Goal: Task Accomplishment & Management: Manage account settings

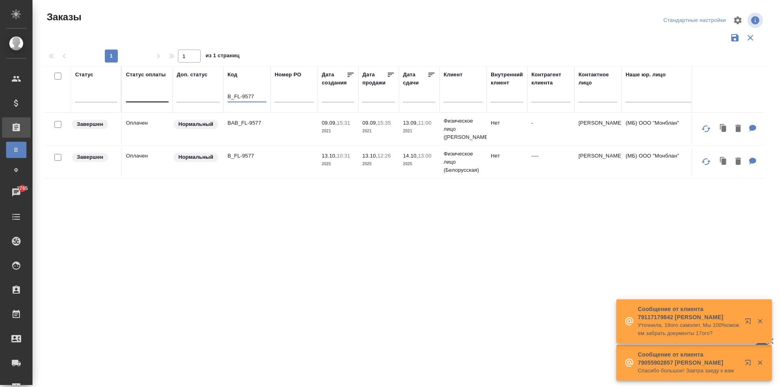
drag, startPoint x: 256, startPoint y: 96, endPoint x: 165, endPoint y: 90, distance: 91.6
click at [165, 90] on tr "Статус Статус оплаты Доп. статус Код B_FL-9577 Номер PO Дата создания Дата прод…" at bounding box center [725, 89] width 1361 height 46
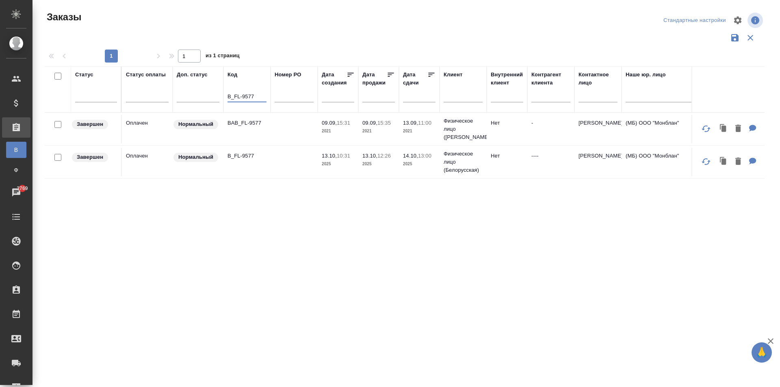
paste input "C_ENKA-588"
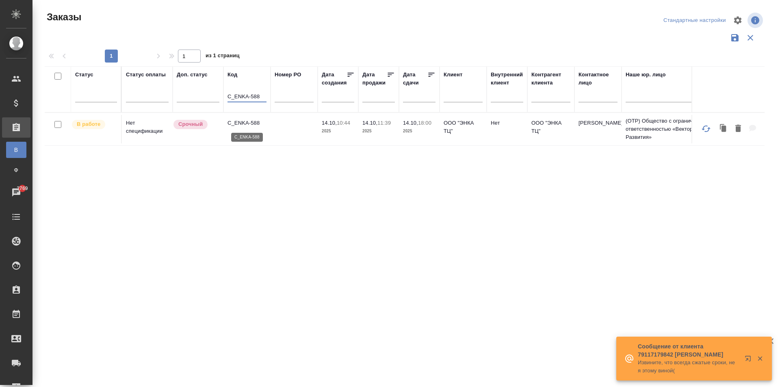
click at [245, 126] on p "C_ENKA-588" at bounding box center [247, 123] width 39 height 8
drag, startPoint x: 262, startPoint y: 97, endPoint x: 192, endPoint y: 93, distance: 69.6
click at [192, 93] on tr "Статус Статус оплаты Доп. статус Код C_ENKA-588 Номер PO Дата создания Дата про…" at bounding box center [725, 89] width 1361 height 46
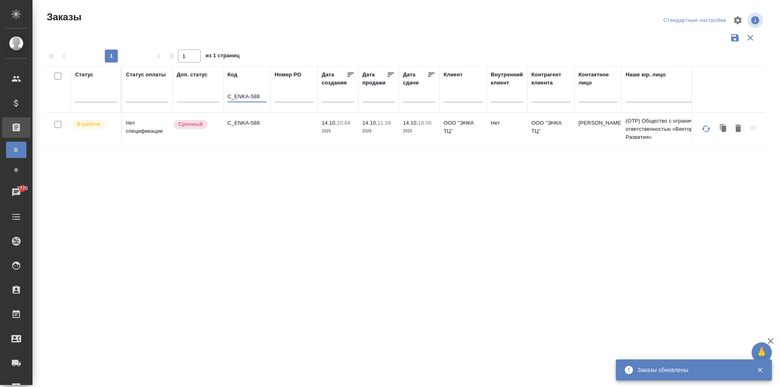
paste input "T_FL-25982"
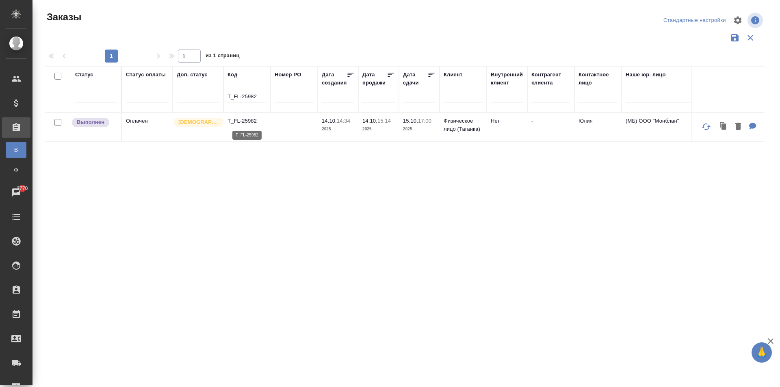
click at [241, 124] on p "T_FL-25982" at bounding box center [247, 121] width 39 height 8
drag, startPoint x: 258, startPoint y: 98, endPoint x: 162, endPoint y: 89, distance: 96.3
click at [162, 89] on tr "Статус Статус оплаты Доп. статус Код T_FL-25982 Номер PO Дата создания Дата про…" at bounding box center [725, 89] width 1361 height 46
paste input "76"
click at [251, 123] on p "T_FL-25976" at bounding box center [247, 121] width 39 height 8
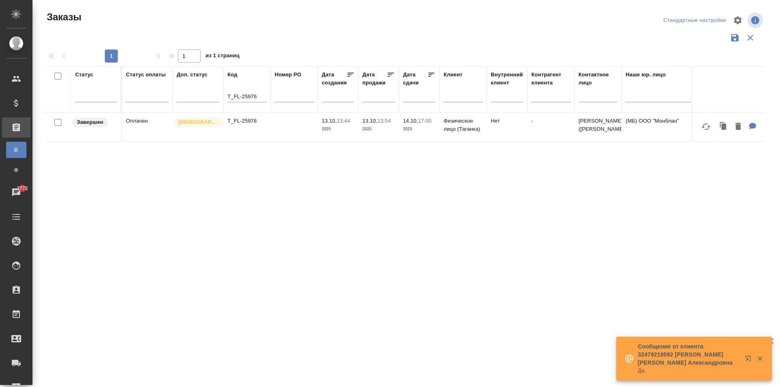
click at [244, 126] on td "T_FL-25976" at bounding box center [247, 127] width 47 height 28
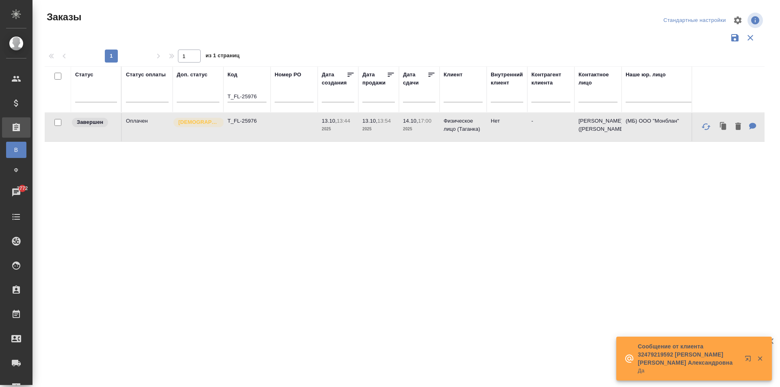
click at [244, 126] on td "T_FL-25976" at bounding box center [247, 127] width 47 height 28
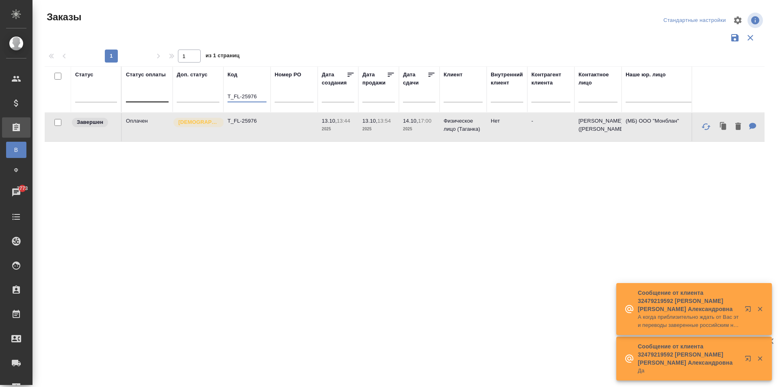
drag, startPoint x: 256, startPoint y: 95, endPoint x: 152, endPoint y: 95, distance: 104.0
click at [152, 95] on tr "Статус Статус оплаты Доп. статус Код T_FL-25976 Номер PO Дата создания Дата про…" at bounding box center [725, 89] width 1361 height 46
paste input "B_IGK-121"
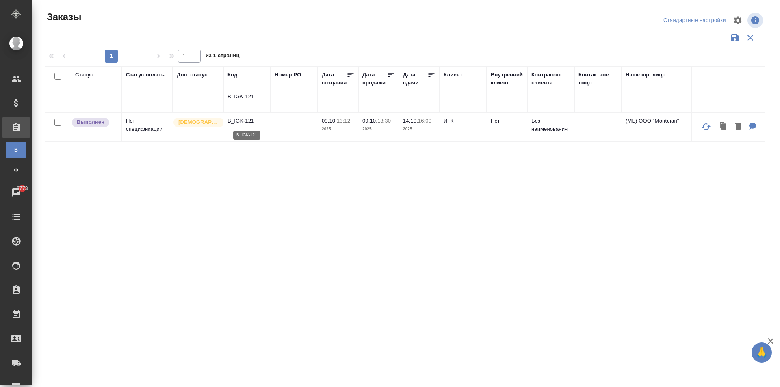
click at [249, 124] on p "B_IGK-121" at bounding box center [247, 121] width 39 height 8
drag, startPoint x: 257, startPoint y: 97, endPoint x: 172, endPoint y: 98, distance: 85.0
click at [172, 98] on tr "Статус Статус оплаты Доп. статус Код B_IGK-121 Номер PO Дата создания Дата прод…" at bounding box center [725, 89] width 1361 height 46
paste input "C_ENKA-588"
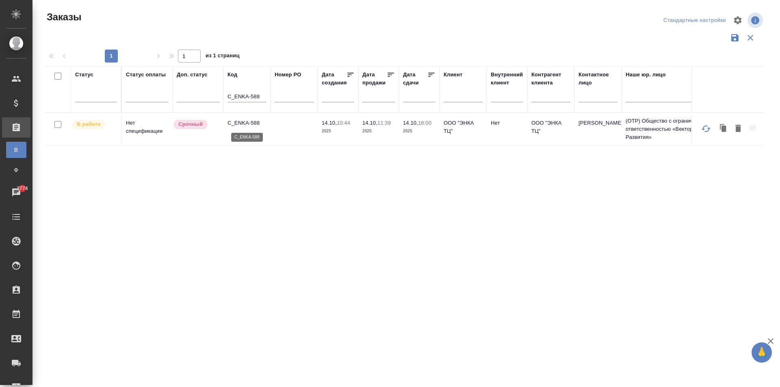
click at [250, 123] on p "C_ENKA-588" at bounding box center [247, 123] width 39 height 8
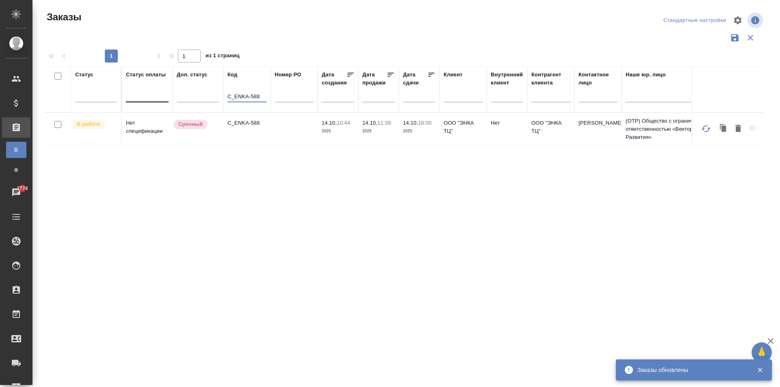
drag, startPoint x: 259, startPoint y: 98, endPoint x: 168, endPoint y: 94, distance: 91.5
click at [168, 94] on tr "Статус Статус оплаты Доп. статус Код C_ENKA-588 Номер PO Дата создания Дата про…" at bounding box center [725, 89] width 1361 height 46
paste input "7"
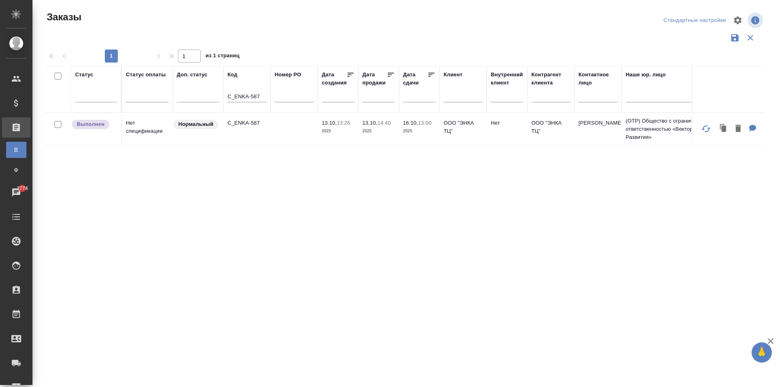
click at [246, 128] on td "C_ENKA-587" at bounding box center [247, 129] width 47 height 28
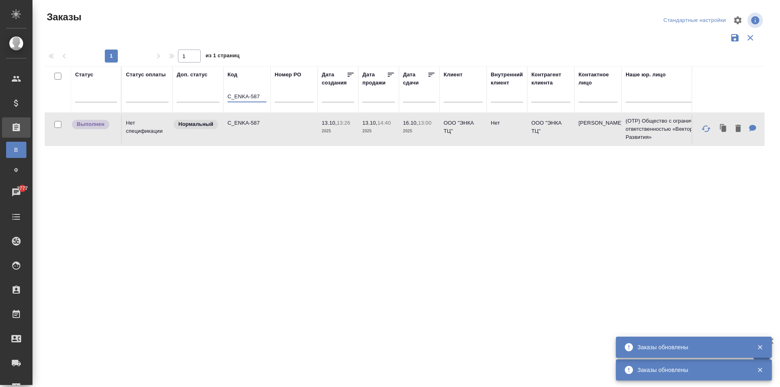
drag, startPoint x: 261, startPoint y: 95, endPoint x: 174, endPoint y: 89, distance: 87.6
click at [174, 89] on tr "Статус Статус оплаты Доп. статус Код C_ENKA-587 Номер PO Дата создания Дата про…" at bounding box center [725, 89] width 1361 height 46
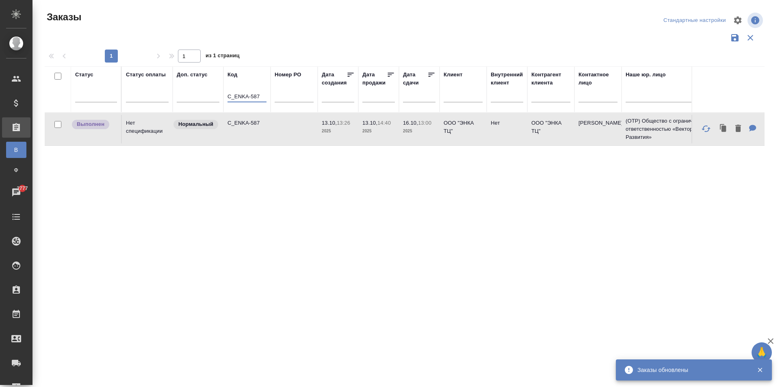
paste input "8"
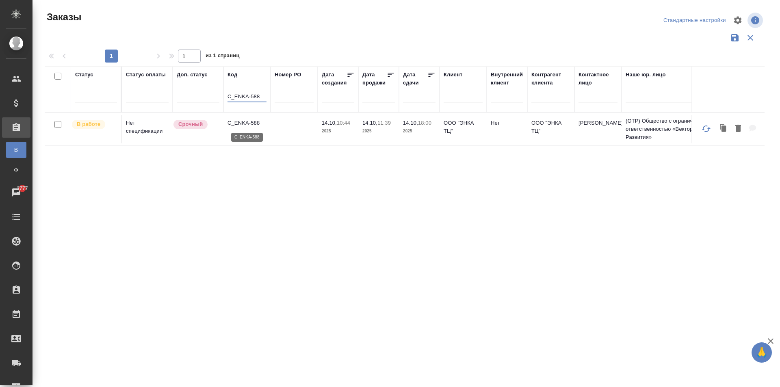
click at [246, 125] on p "C_ENKA-588" at bounding box center [247, 123] width 39 height 8
drag, startPoint x: 258, startPoint y: 98, endPoint x: 102, endPoint y: 91, distance: 156.6
click at [102, 91] on tr "Статус Статус оплаты Доп. статус Код C_ENKA-588 Номер PO Дата создания Дата про…" at bounding box center [725, 89] width 1361 height 46
paste input "CITI1-5211"
click at [250, 121] on p "C_CITI1-5211" at bounding box center [247, 121] width 39 height 8
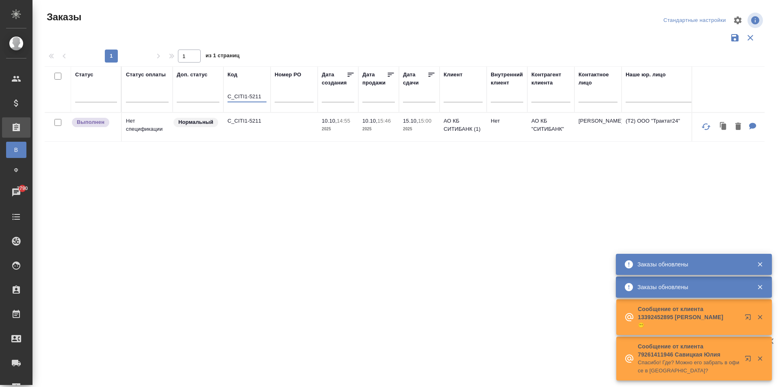
drag, startPoint x: 259, startPoint y: 95, endPoint x: 176, endPoint y: 95, distance: 82.9
click at [184, 93] on tr "Статус Статус оплаты Доп. статус Код C_CITI1-5211 Номер PO Дата создания Дата п…" at bounding box center [725, 89] width 1361 height 46
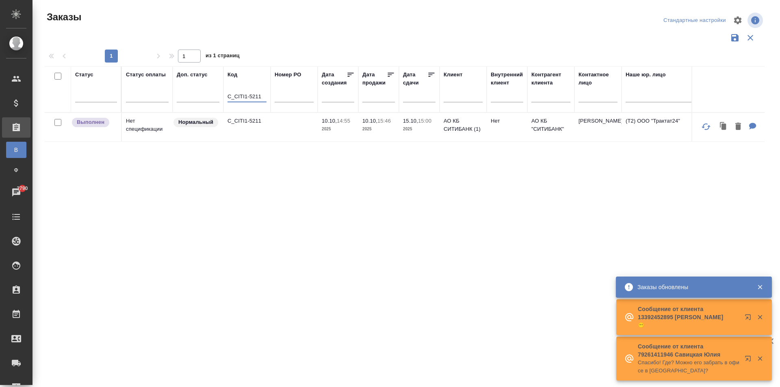
paste input "ENKA-588"
type input "C_ENKA-588"
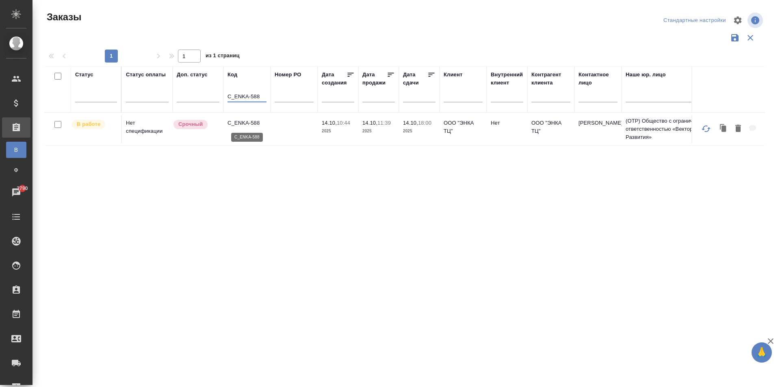
click at [256, 124] on p "C_ENKA-588" at bounding box center [247, 123] width 39 height 8
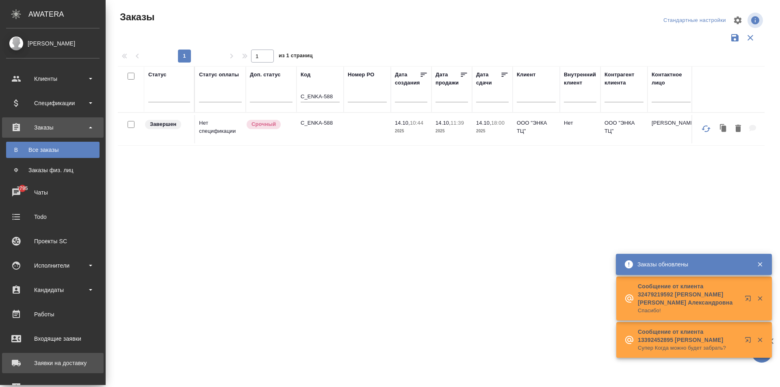
click at [25, 361] on div "Заявки на доставку" at bounding box center [52, 363] width 93 height 12
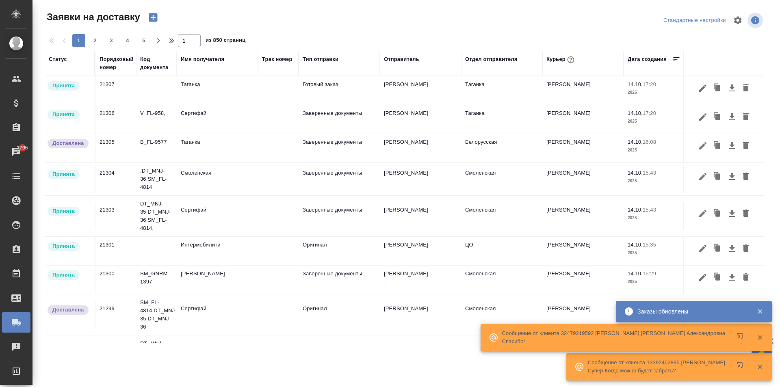
click at [109, 66] on div "Порядковый номер" at bounding box center [117, 63] width 34 height 16
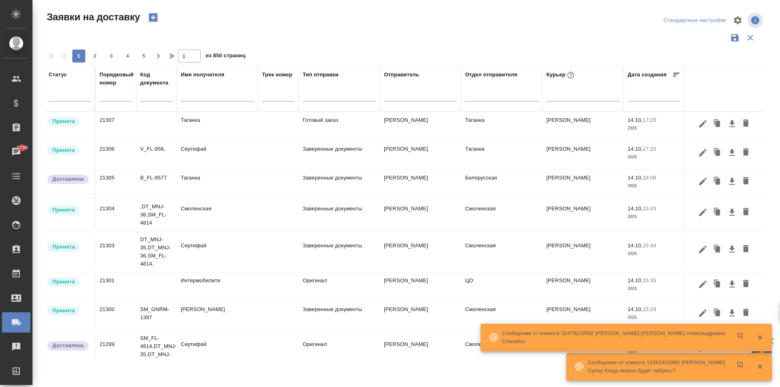
click at [113, 99] on input "text" at bounding box center [116, 95] width 33 height 11
paste input "21295"
type input "21295"
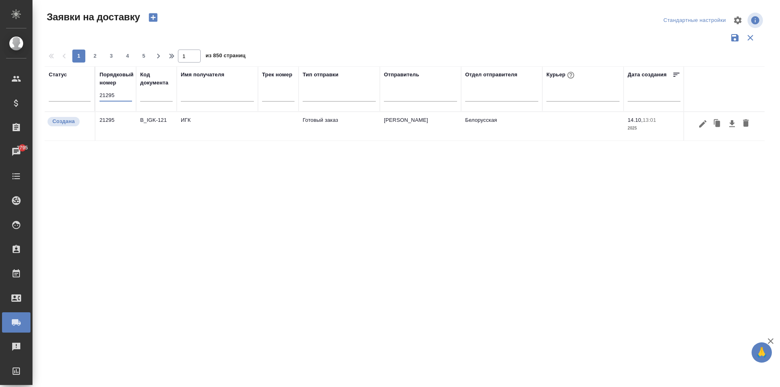
click at [216, 122] on td "ИГК" at bounding box center [217, 126] width 81 height 28
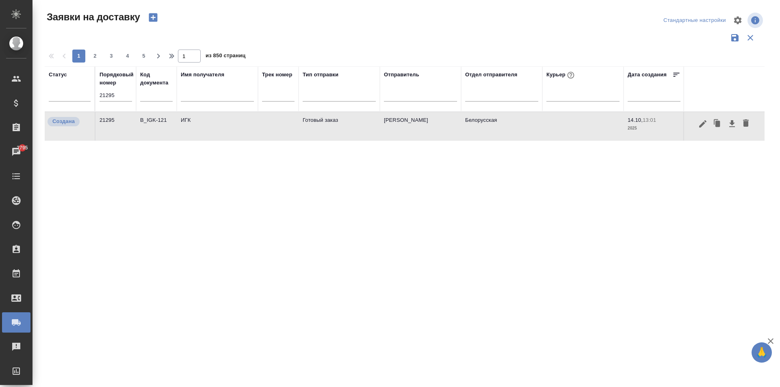
click at [216, 122] on td "ИГК" at bounding box center [217, 126] width 81 height 28
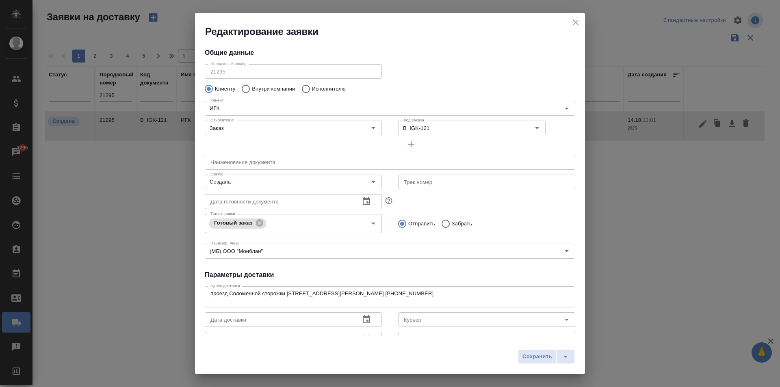
type input "Анастасия (Ася) Принимает заказы доставкой, звонить ей"
type input "+79299014313"
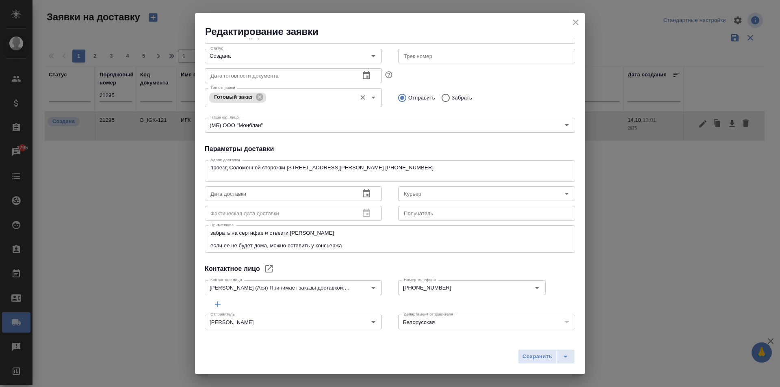
scroll to position [130, 0]
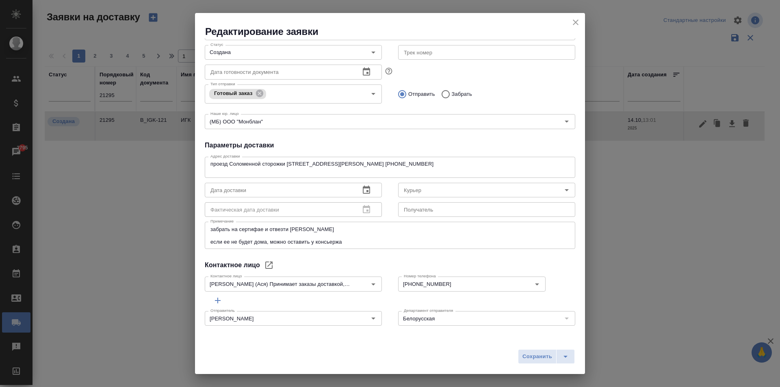
click at [575, 22] on icon "close" at bounding box center [576, 23] width 6 height 6
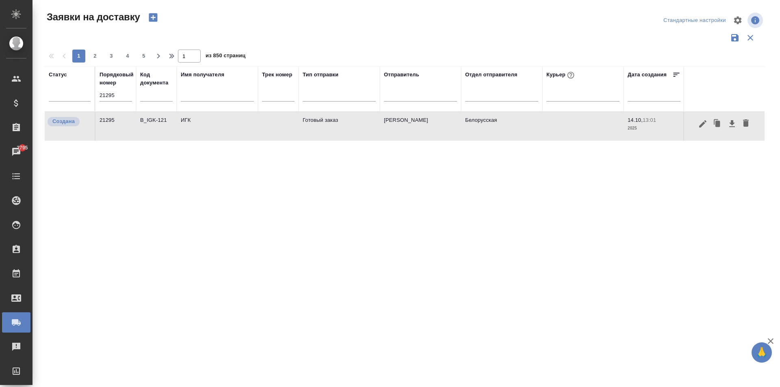
click at [157, 119] on td "B_IGK-121" at bounding box center [156, 126] width 41 height 28
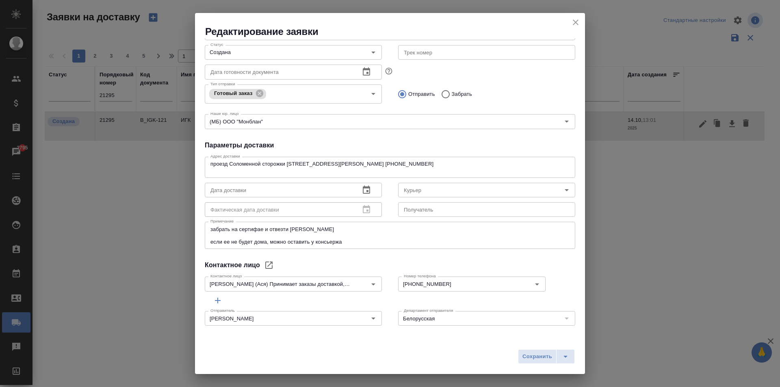
click at [578, 24] on icon "close" at bounding box center [576, 22] width 10 height 10
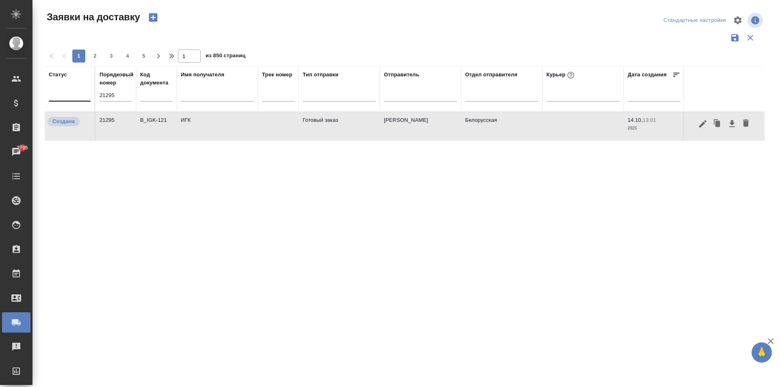
drag, startPoint x: 124, startPoint y: 95, endPoint x: 49, endPoint y: 95, distance: 75.2
click at [49, 95] on tr "Статус Порядковый номер 21295 Код документа Имя получателя Трек номер Тип отпра…" at bounding box center [466, 89] width 843 height 46
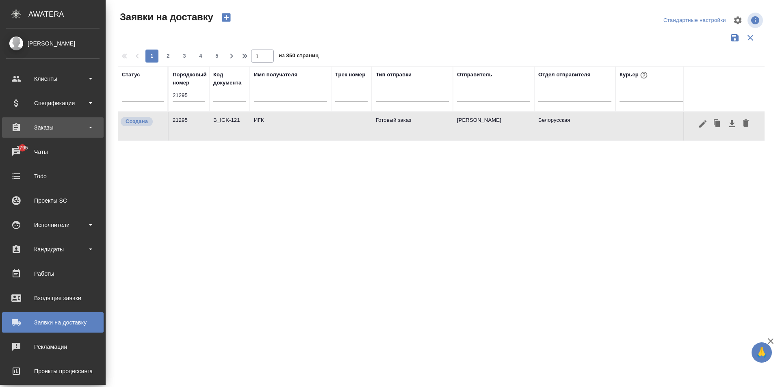
click at [61, 129] on div "Заказы" at bounding box center [52, 128] width 93 height 12
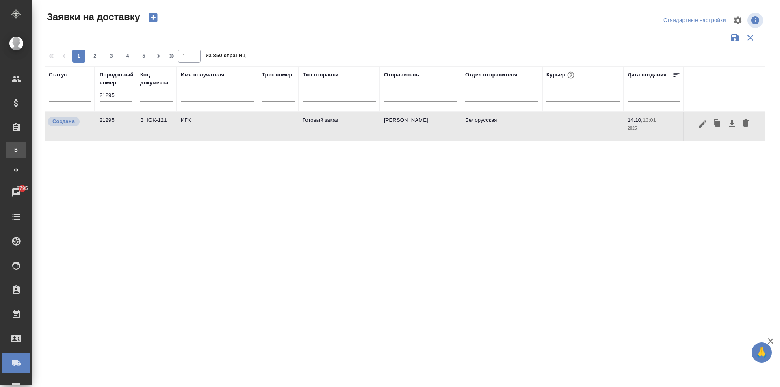
click at [26, 155] on link "В Все заказы" at bounding box center [16, 150] width 20 height 16
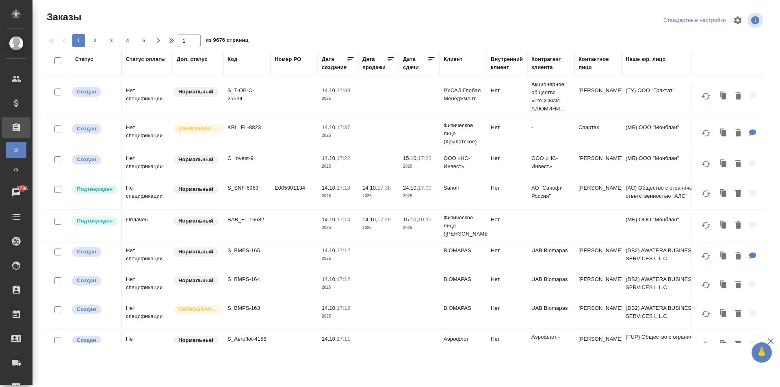
click at [237, 56] on div "Код" at bounding box center [233, 59] width 10 height 8
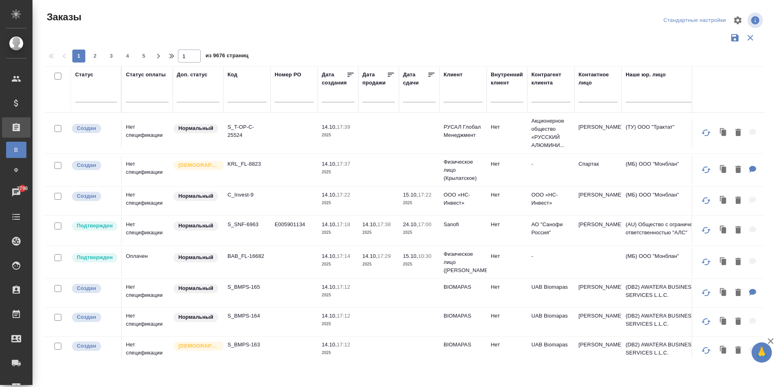
click at [243, 99] on input "text" at bounding box center [247, 97] width 39 height 10
paste input "V_FL-1007"
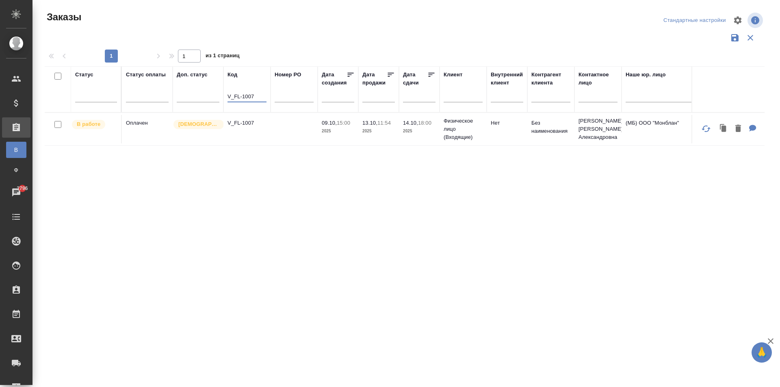
click at [250, 128] on td "V_FL-1007" at bounding box center [247, 129] width 47 height 28
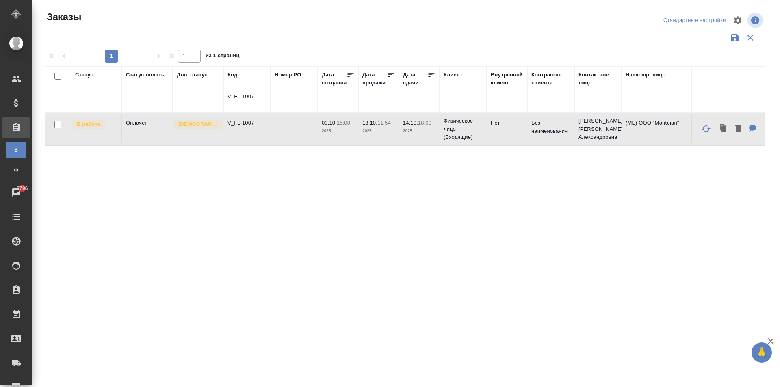
click at [250, 128] on td "V_FL-1007" at bounding box center [247, 129] width 47 height 28
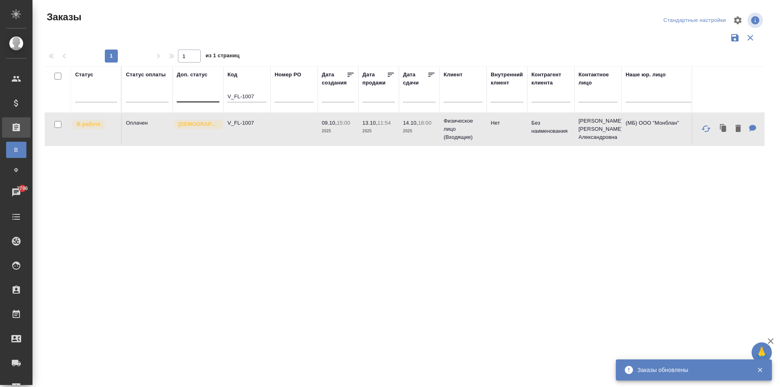
drag, startPoint x: 255, startPoint y: 95, endPoint x: 193, endPoint y: 98, distance: 61.9
click at [193, 98] on tr "Статус Статус оплаты Доп. статус Код V_FL-1007 Номер PO Дата создания Дата прод…" at bounding box center [725, 89] width 1361 height 46
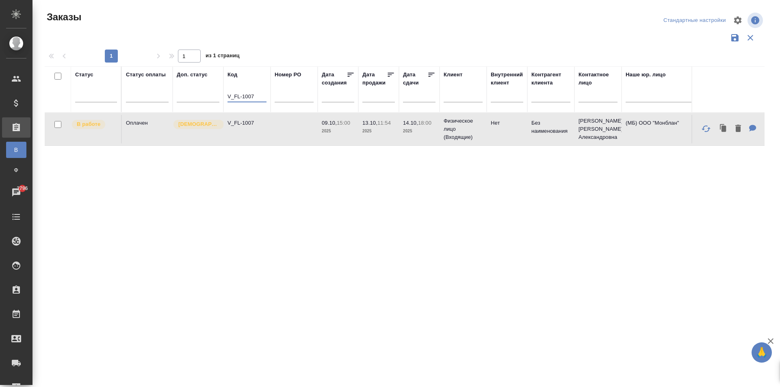
paste input "1НЗП V_FL-1019"
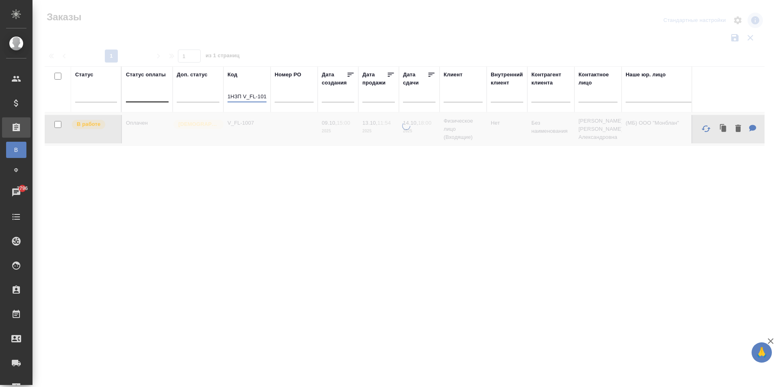
drag, startPoint x: 240, startPoint y: 96, endPoint x: 167, endPoint y: 90, distance: 73.4
click at [167, 90] on tr "Статус Статус оплаты Доп. статус Код 1НЗП V_FL-1019 Номер PO Дата создания Дата…" at bounding box center [725, 89] width 1361 height 46
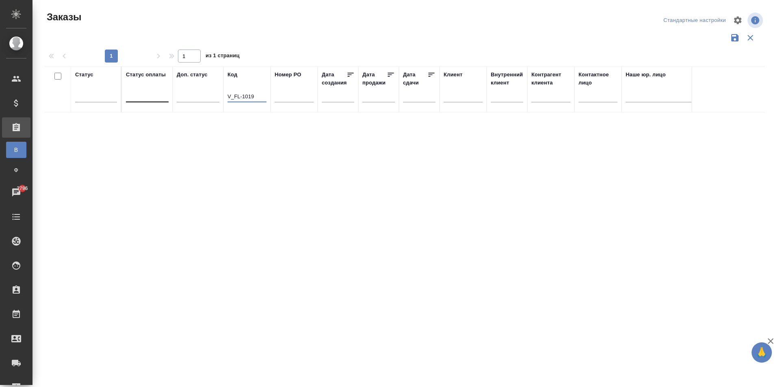
type input "V_FL-1019"
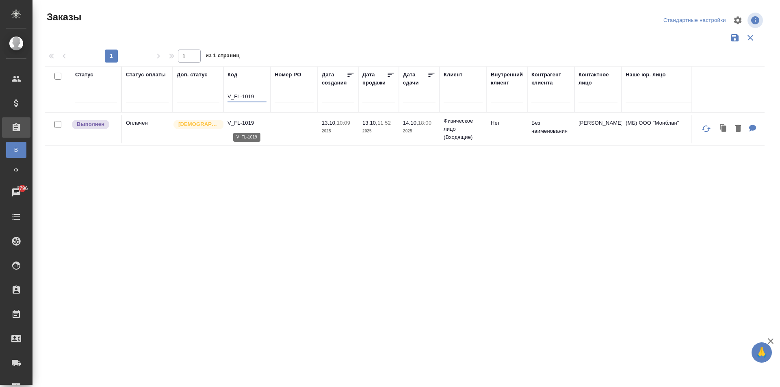
click at [248, 123] on p "V_FL-1019" at bounding box center [247, 123] width 39 height 8
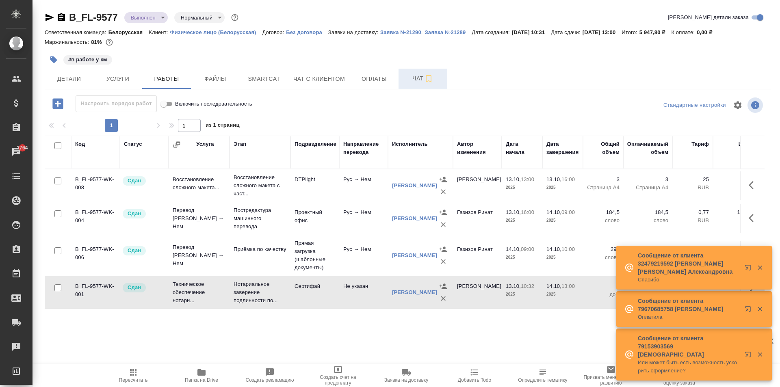
scroll to position [13, 0]
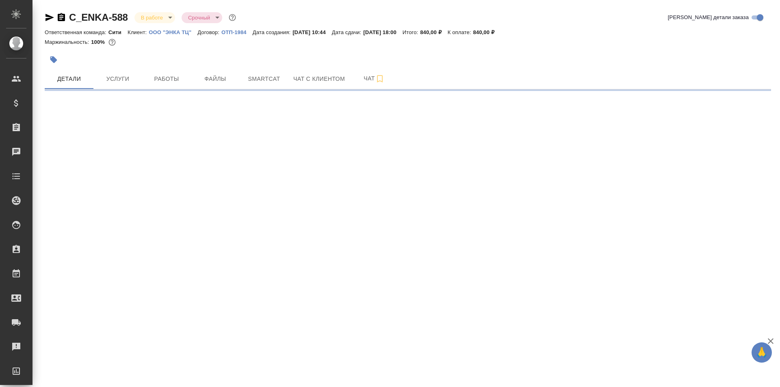
select select "RU"
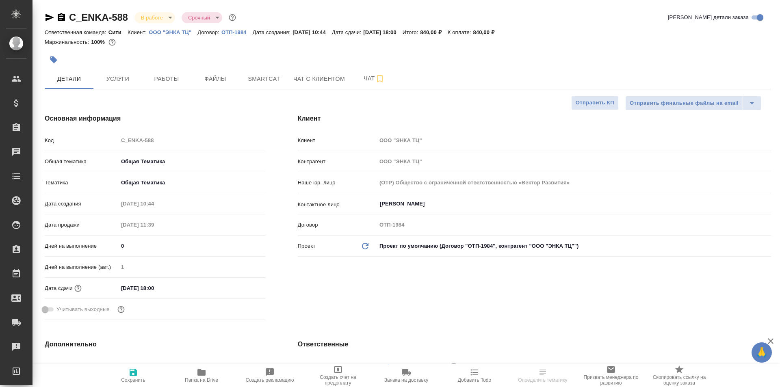
type textarea "x"
type input "Лямина Надежда"
click at [167, 81] on span "Работы" at bounding box center [166, 79] width 39 height 10
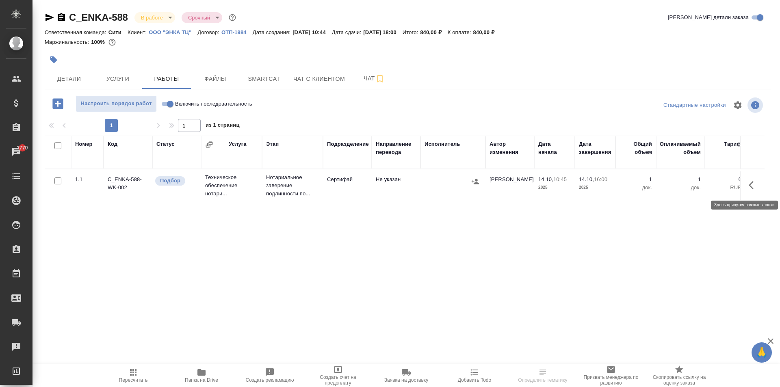
click at [752, 186] on icon "button" at bounding box center [754, 185] width 10 height 10
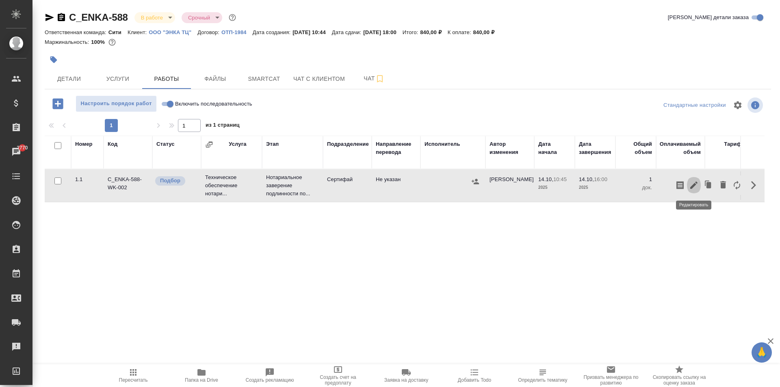
click at [695, 183] on icon "button" at bounding box center [694, 185] width 10 height 10
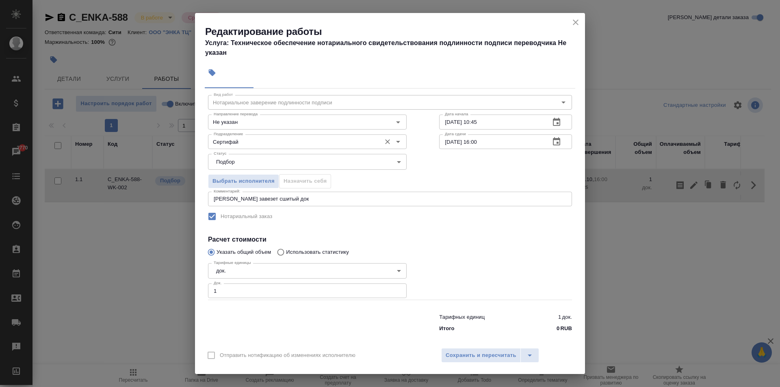
scroll to position [22, 0]
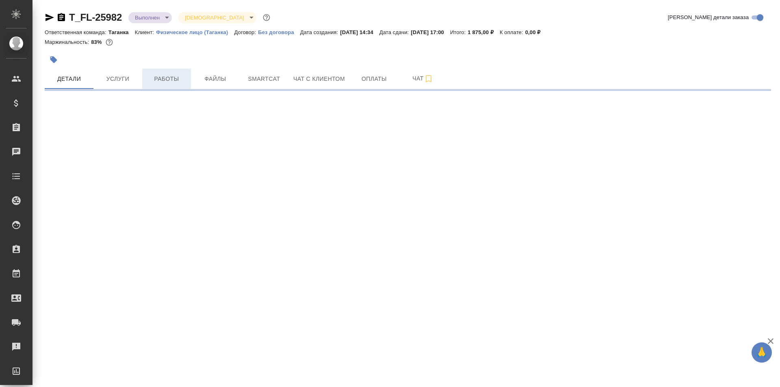
click at [167, 80] on span "Работы" at bounding box center [166, 79] width 39 height 10
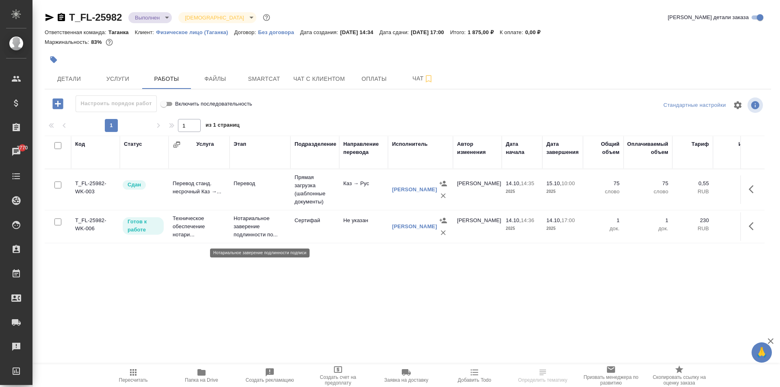
click at [258, 230] on p "Нотариальное заверение подлинности по..." at bounding box center [260, 227] width 53 height 24
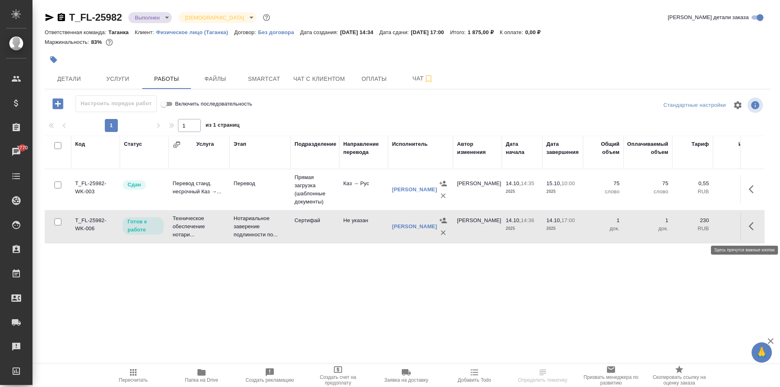
click at [751, 230] on icon "button" at bounding box center [751, 226] width 5 height 8
click at [693, 228] on icon "button" at bounding box center [694, 226] width 10 height 10
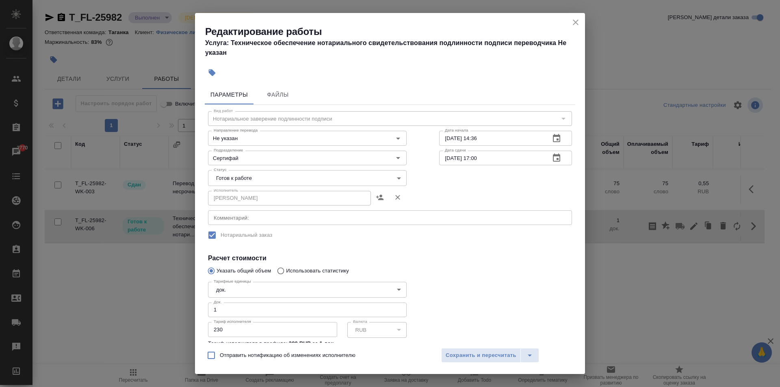
click at [259, 183] on body "🙏 .cls-1 fill:#fff; AWATERA Aivazyan Karina Клиенты Спецификации Заказы 2770 Ча…" at bounding box center [390, 193] width 780 height 387
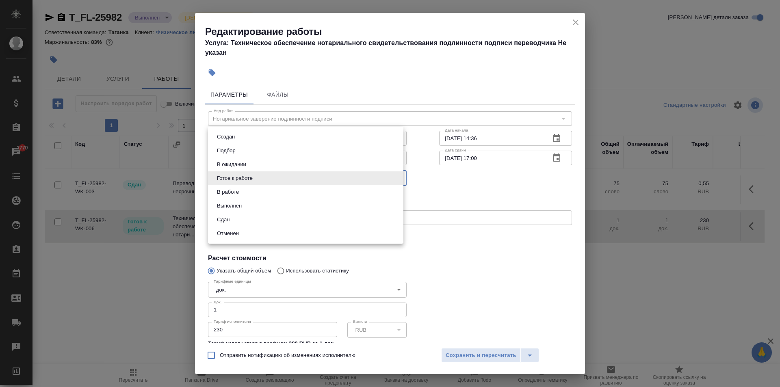
click at [238, 218] on li "Сдан" at bounding box center [305, 220] width 195 height 14
type input "closed"
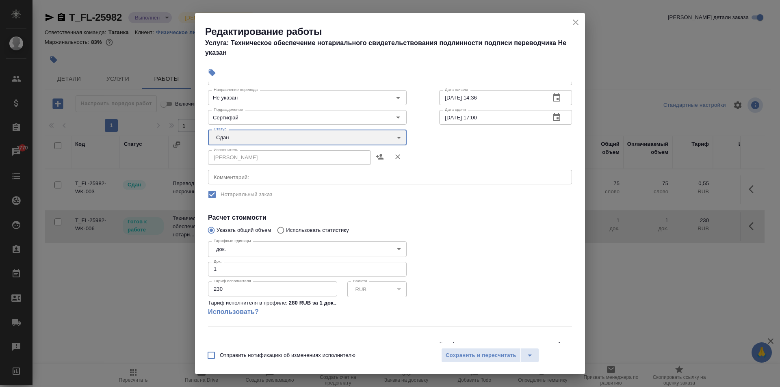
scroll to position [74, 0]
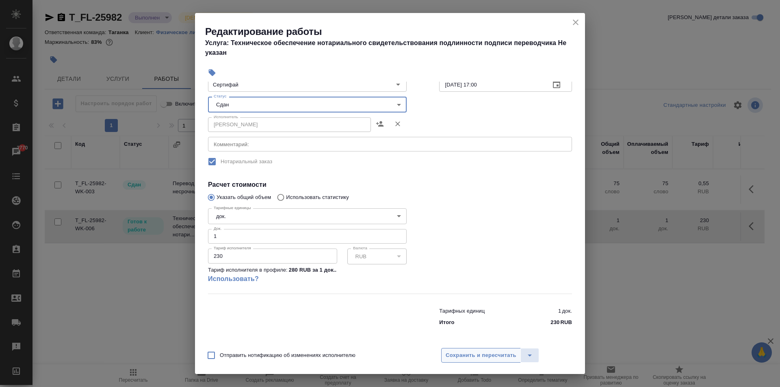
click at [486, 358] on span "Сохранить и пересчитать" at bounding box center [481, 355] width 71 height 9
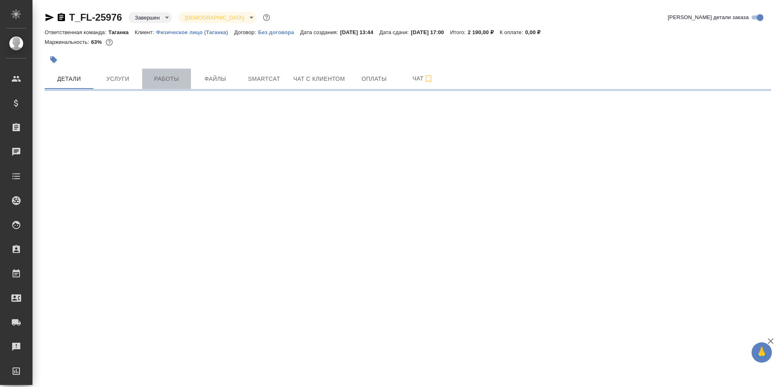
click at [171, 79] on span "Работы" at bounding box center [166, 79] width 39 height 10
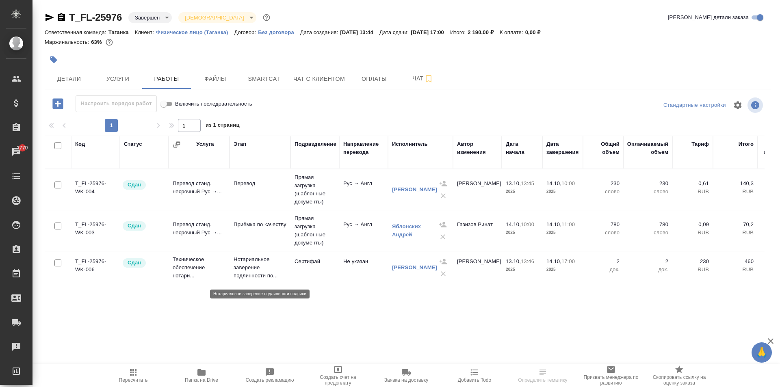
click at [252, 274] on p "Нотариальное заверение подлинности по..." at bounding box center [260, 268] width 53 height 24
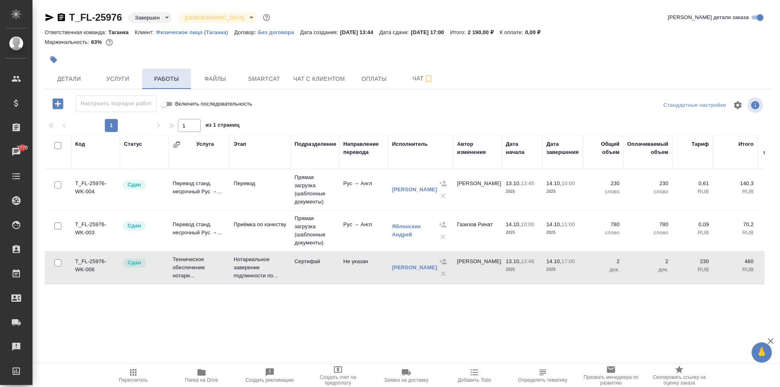
click at [165, 83] on span "Работы" at bounding box center [166, 79] width 39 height 10
click at [110, 80] on span "Услуги" at bounding box center [117, 79] width 39 height 10
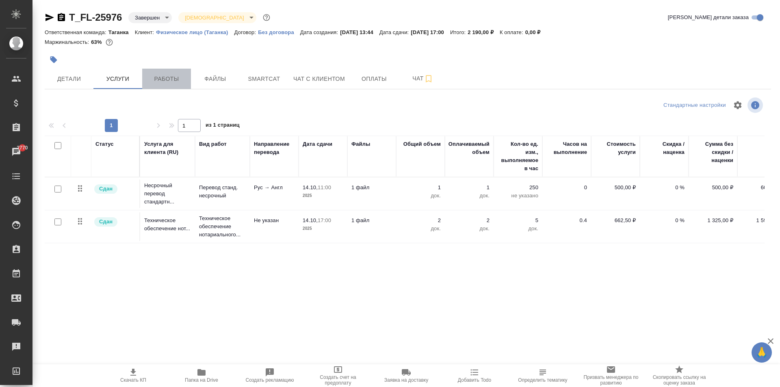
click at [171, 80] on span "Работы" at bounding box center [166, 79] width 39 height 10
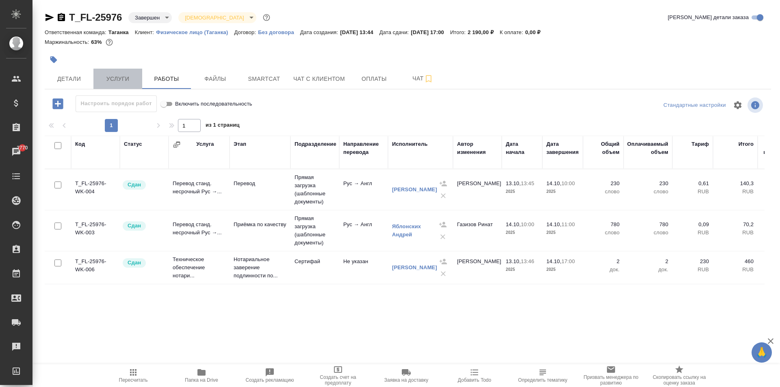
click at [122, 73] on button "Услуги" at bounding box center [117, 79] width 49 height 20
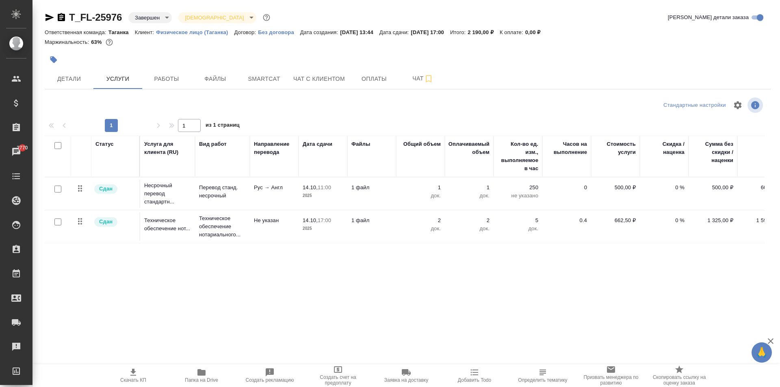
scroll to position [0, 22]
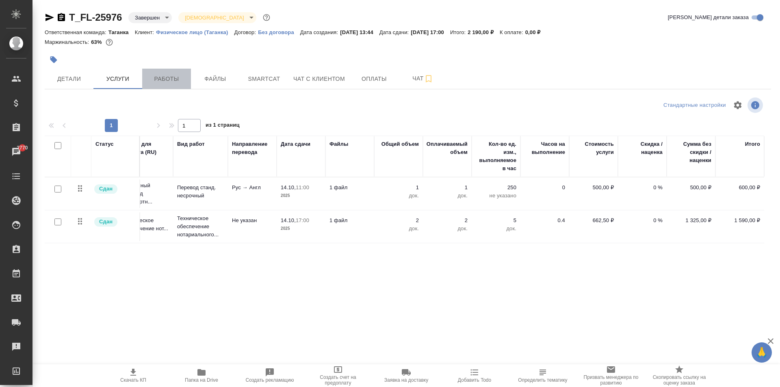
click at [163, 77] on span "Работы" at bounding box center [166, 79] width 39 height 10
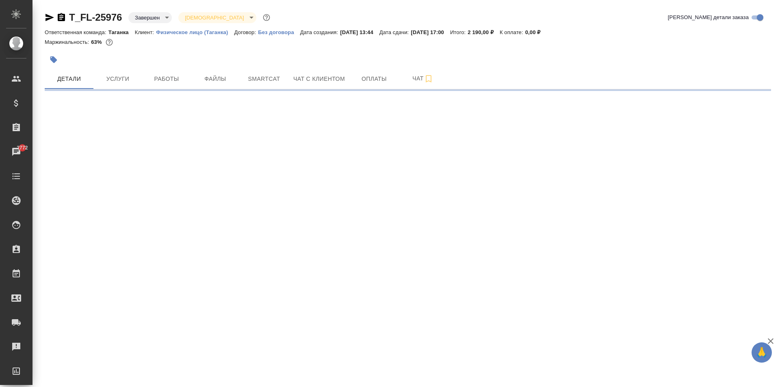
select select "RU"
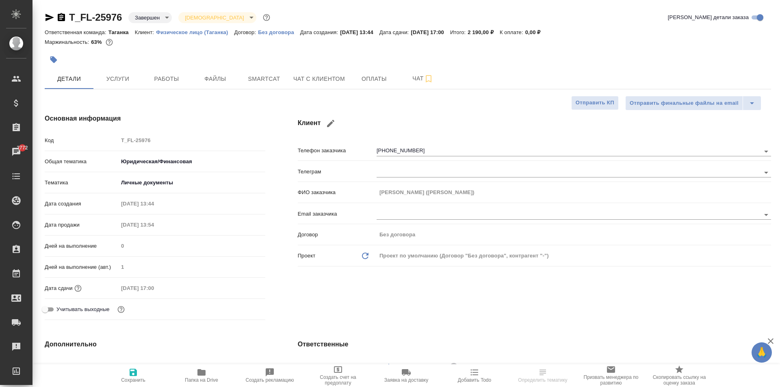
type textarea "x"
click at [170, 75] on span "Работы" at bounding box center [166, 79] width 39 height 10
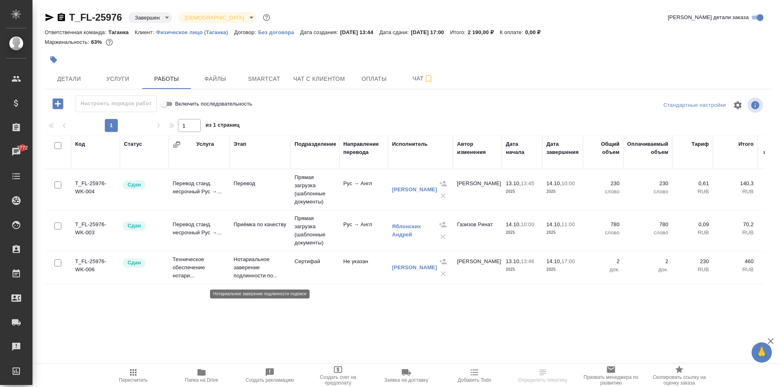
click at [261, 274] on p "Нотариальное заверение подлинности по..." at bounding box center [260, 268] width 53 height 24
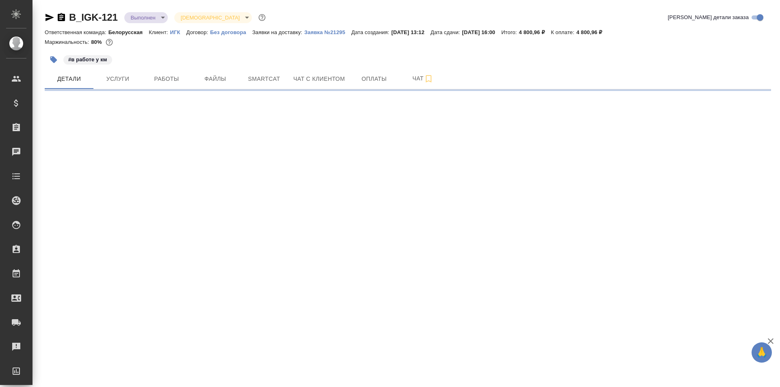
select select "RU"
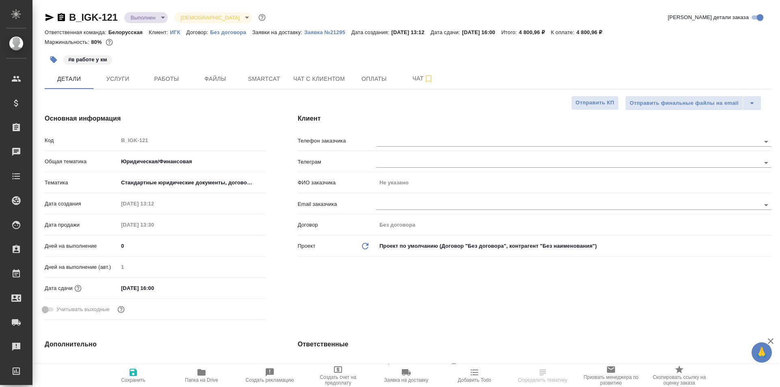
type textarea "x"
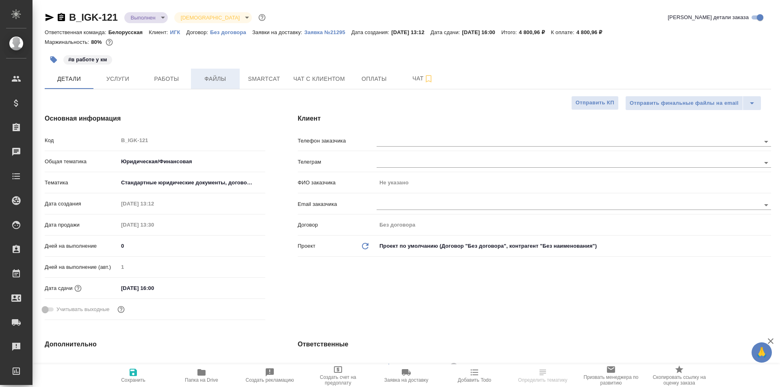
type textarea "x"
click at [171, 81] on span "Работы" at bounding box center [166, 79] width 39 height 10
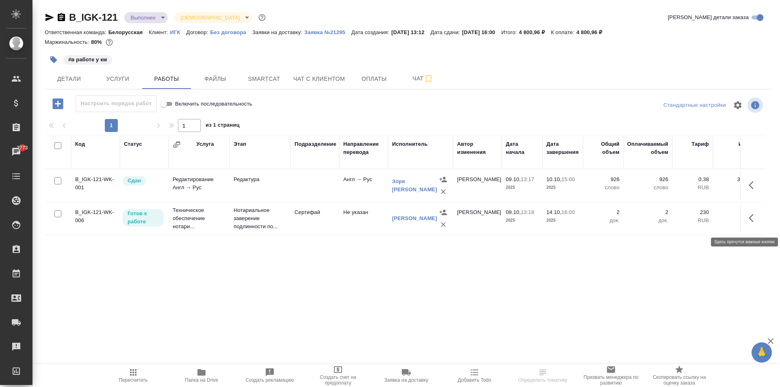
click at [751, 222] on icon "button" at bounding box center [751, 218] width 5 height 8
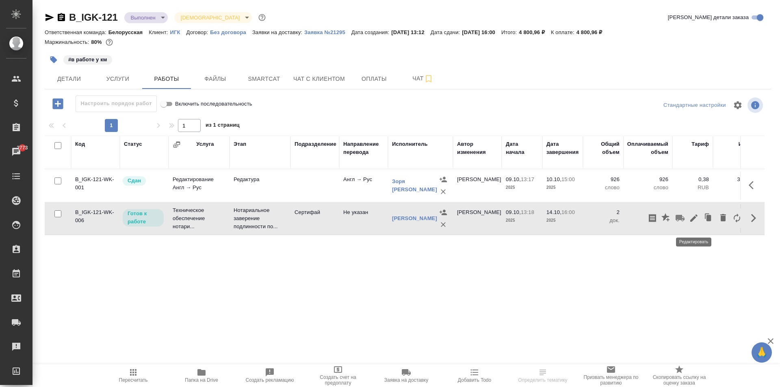
click at [692, 221] on icon "button" at bounding box center [694, 218] width 10 height 10
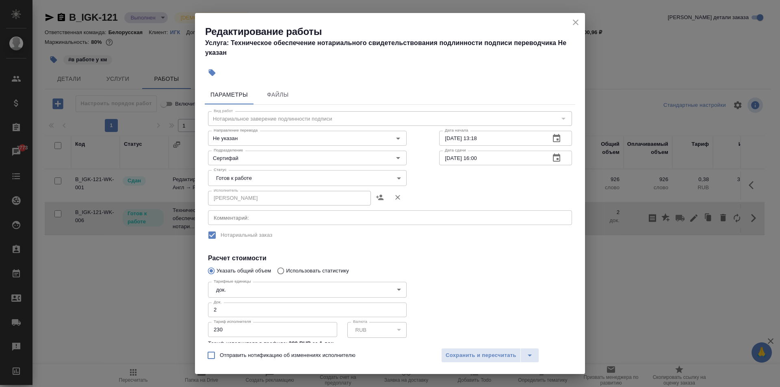
click at [269, 174] on body "🙏 .cls-1 fill:#fff; AWATERA Aivazyan Karina Клиенты Спецификации Заказы 2773 Ча…" at bounding box center [390, 193] width 780 height 387
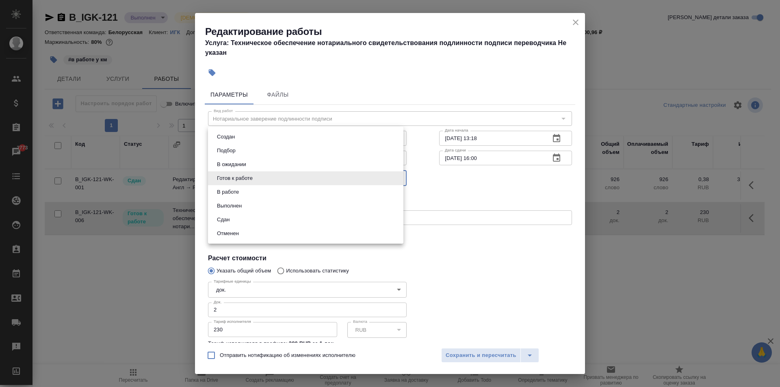
click at [238, 218] on li "Сдан" at bounding box center [305, 220] width 195 height 14
type input "closed"
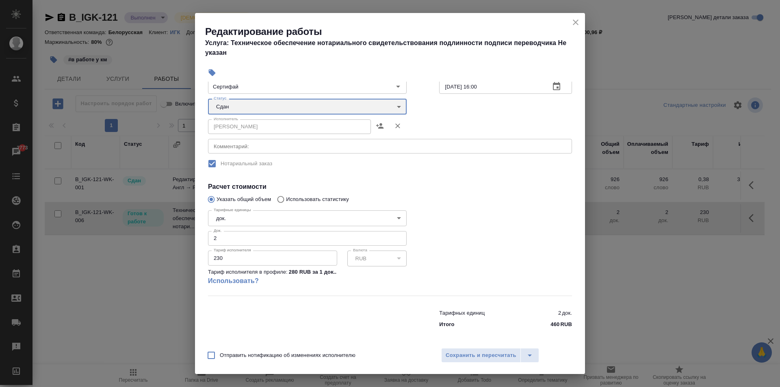
scroll to position [74, 0]
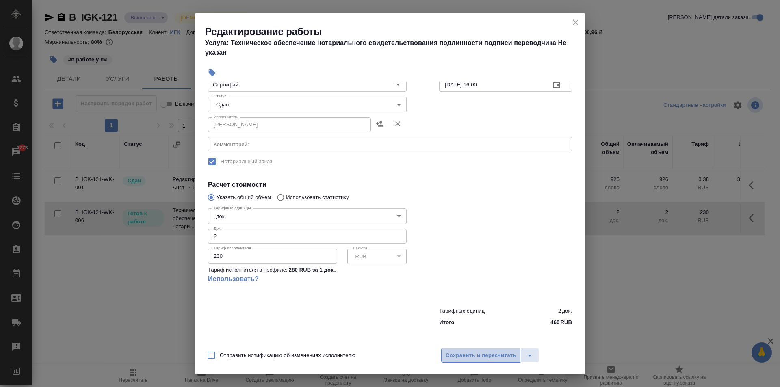
click at [457, 356] on span "Сохранить и пересчитать" at bounding box center [481, 355] width 71 height 9
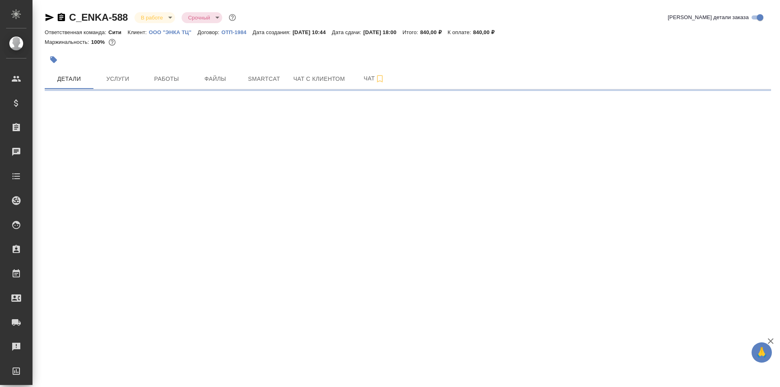
select select "RU"
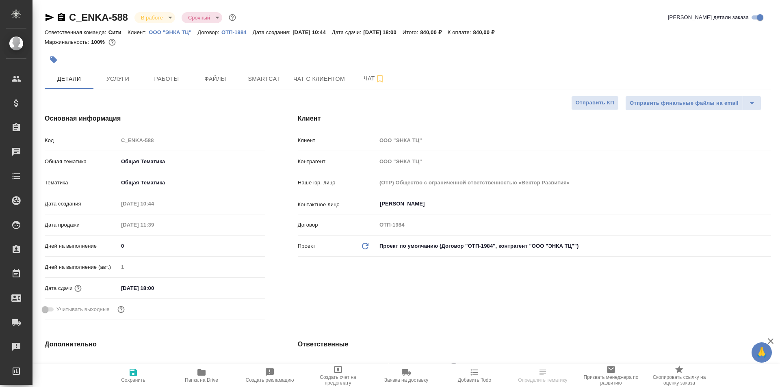
type textarea "x"
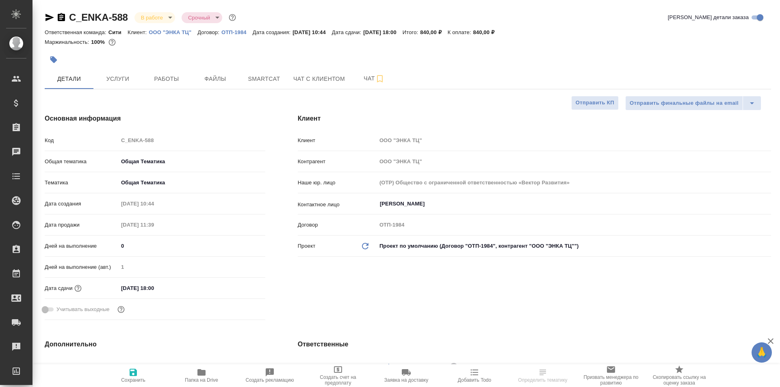
type textarea "x"
click at [164, 80] on span "Работы" at bounding box center [166, 79] width 39 height 10
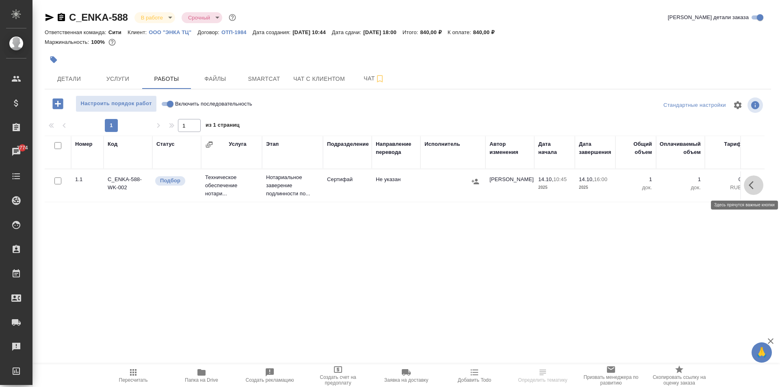
click at [751, 186] on icon "button" at bounding box center [751, 185] width 5 height 8
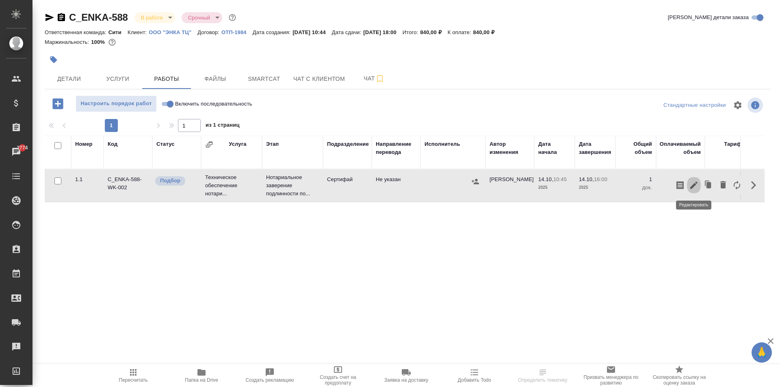
click at [693, 187] on icon "button" at bounding box center [693, 185] width 7 height 7
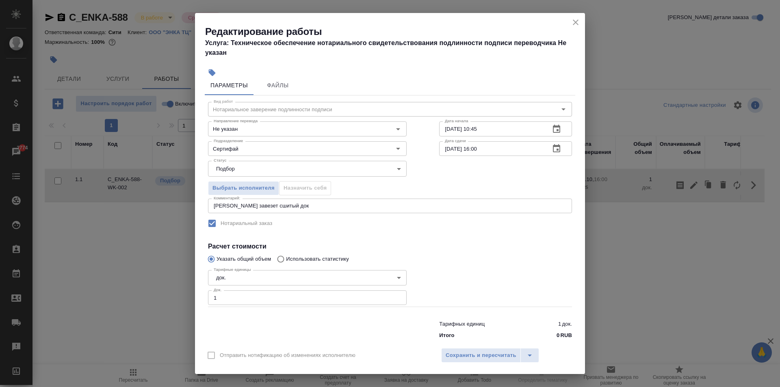
scroll to position [22, 0]
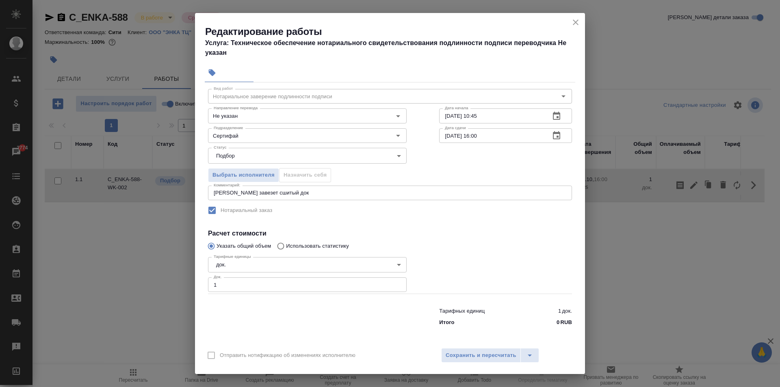
click at [574, 21] on icon "close" at bounding box center [576, 23] width 6 height 6
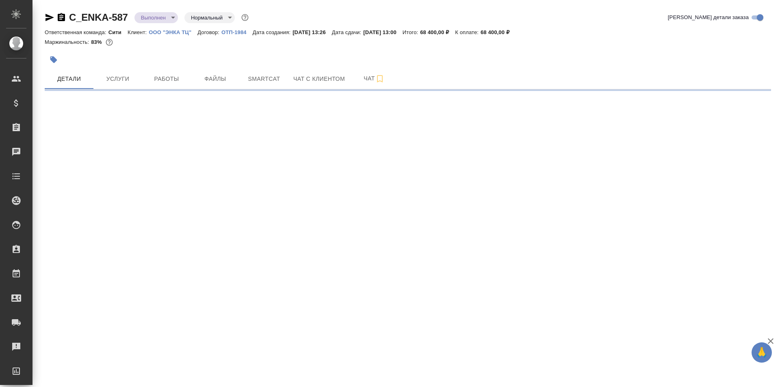
select select "RU"
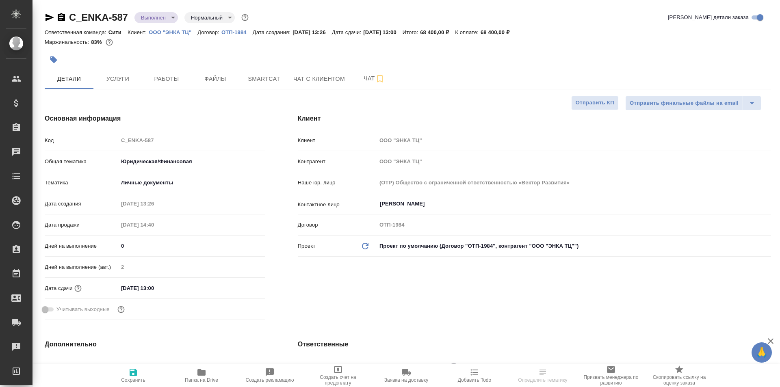
type textarea "x"
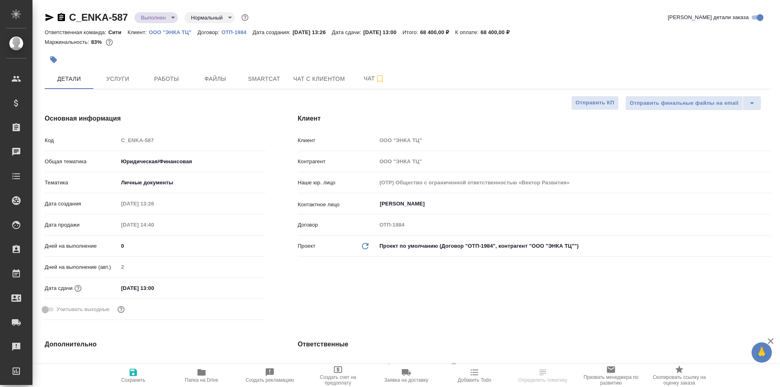
type textarea "x"
click at [169, 76] on span "Работы" at bounding box center [166, 79] width 39 height 10
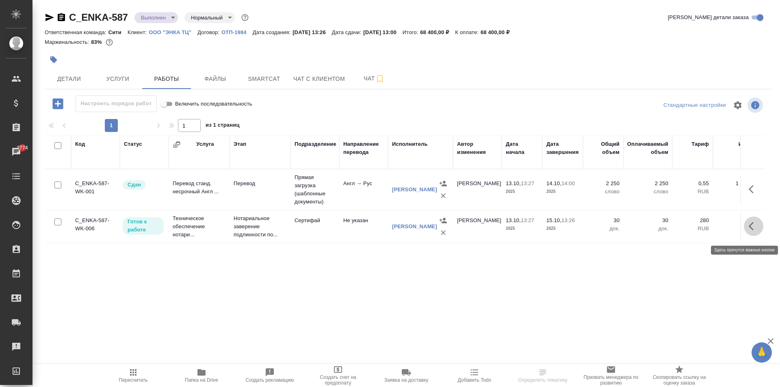
click at [750, 231] on icon "button" at bounding box center [754, 226] width 10 height 10
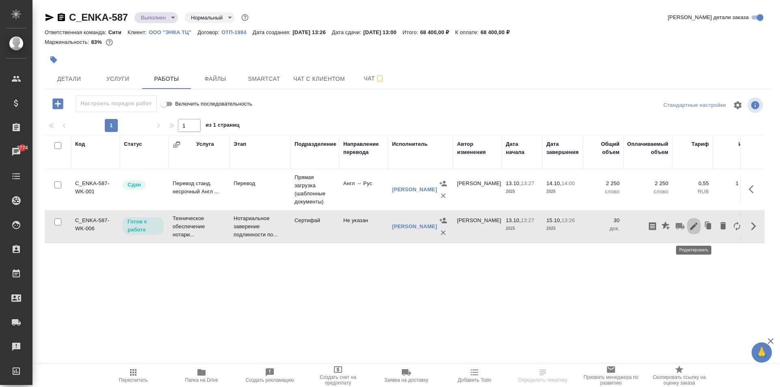
click at [693, 230] on icon "button" at bounding box center [694, 226] width 10 height 10
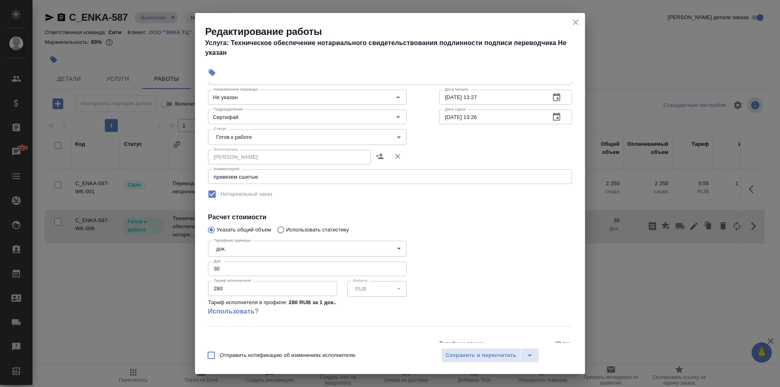
scroll to position [74, 0]
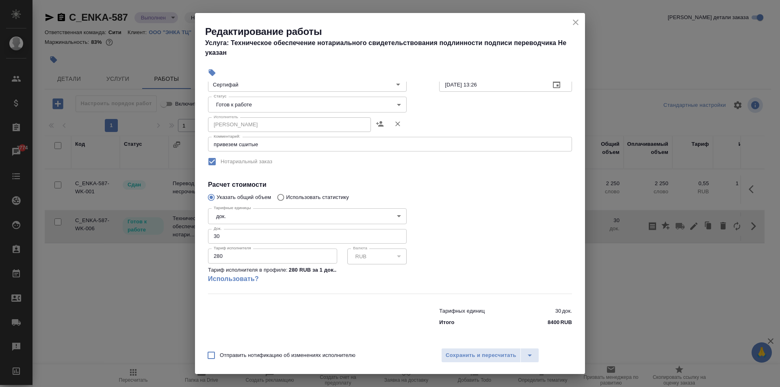
click at [237, 263] on input "280" at bounding box center [272, 256] width 129 height 15
click at [575, 22] on icon "close" at bounding box center [576, 22] width 10 height 10
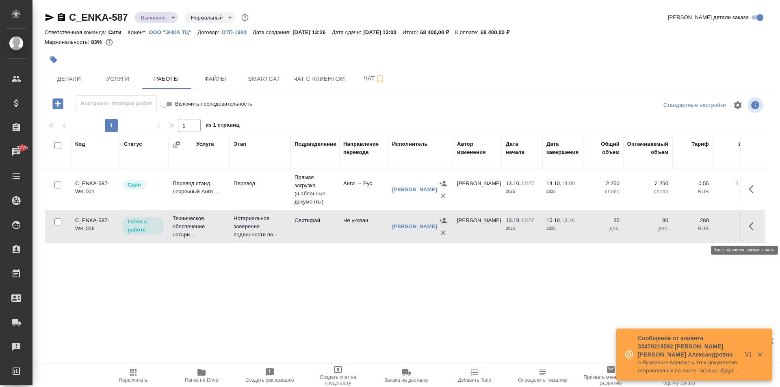
click at [752, 230] on icon "button" at bounding box center [751, 226] width 5 height 8
click at [694, 231] on icon "button" at bounding box center [694, 226] width 10 height 10
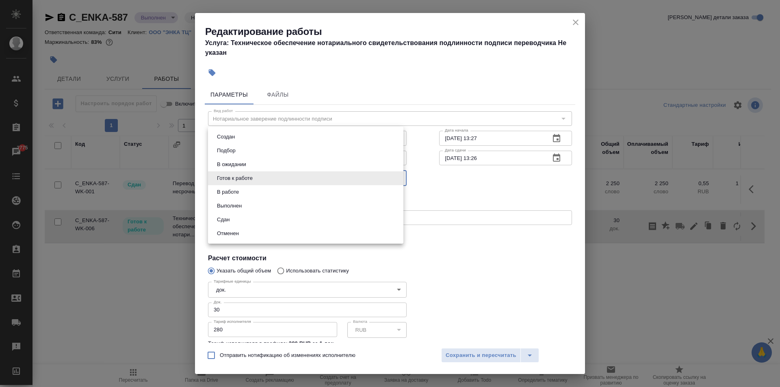
click at [283, 176] on body "🙏 .cls-1 fill:#fff; AWATERA Aivazyan Karina Клиенты Спецификации Заказы 2775 Ча…" at bounding box center [390, 193] width 780 height 387
click at [240, 221] on li "Сдан" at bounding box center [305, 220] width 195 height 14
type input "closed"
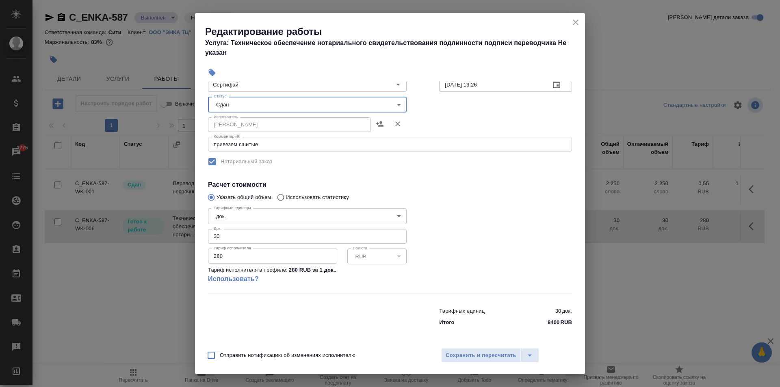
click at [230, 259] on input "280" at bounding box center [272, 256] width 129 height 15
click at [441, 258] on div at bounding box center [505, 249] width 165 height 121
click at [230, 256] on input "230" at bounding box center [272, 256] width 129 height 15
type input "2"
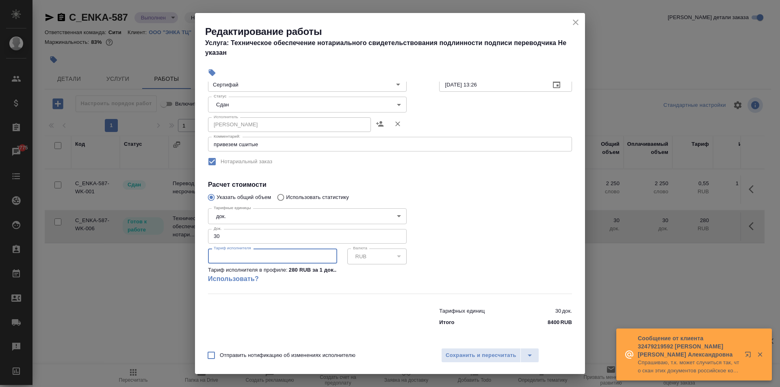
click at [575, 23] on icon "close" at bounding box center [576, 22] width 10 height 10
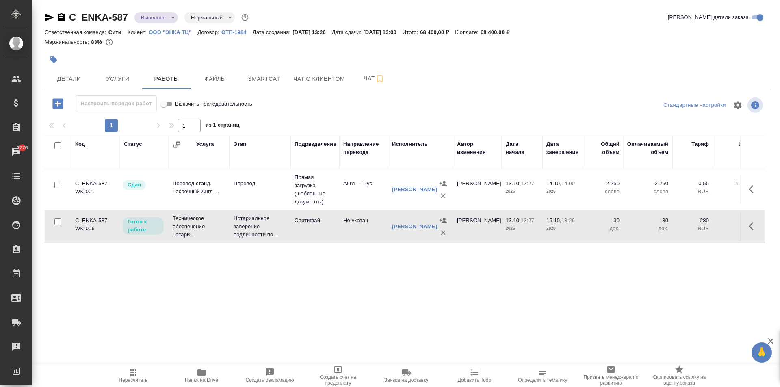
click at [749, 229] on icon "button" at bounding box center [754, 226] width 10 height 10
click at [695, 231] on icon "button" at bounding box center [694, 226] width 10 height 10
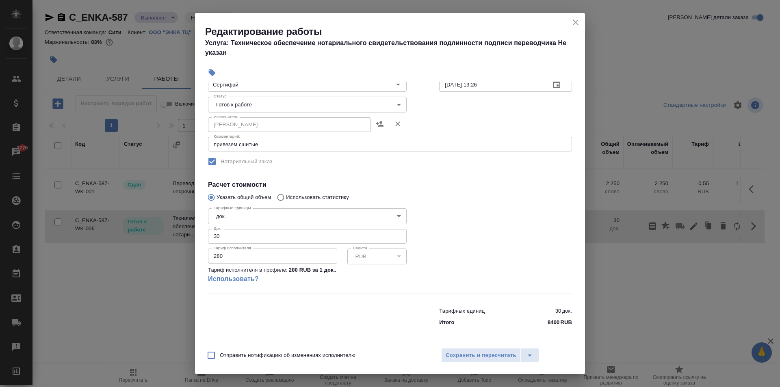
drag, startPoint x: 226, startPoint y: 256, endPoint x: 187, endPoint y: 254, distance: 39.9
click at [187, 254] on div "Редактирование работы Услуга: Техническое обеспечение нотариального свидетельст…" at bounding box center [390, 193] width 780 height 387
type input "230"
click at [439, 201] on div at bounding box center [505, 249] width 165 height 121
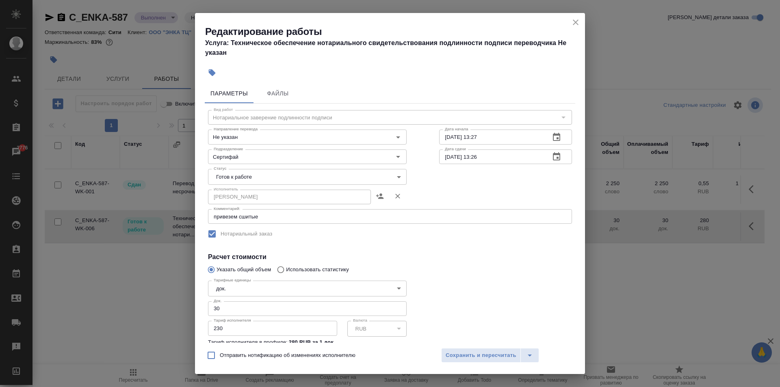
scroll to position [0, 0]
click at [469, 157] on input "15.10.2025 13:26" at bounding box center [491, 158] width 104 height 15
click at [555, 158] on icon "button" at bounding box center [557, 158] width 10 height 10
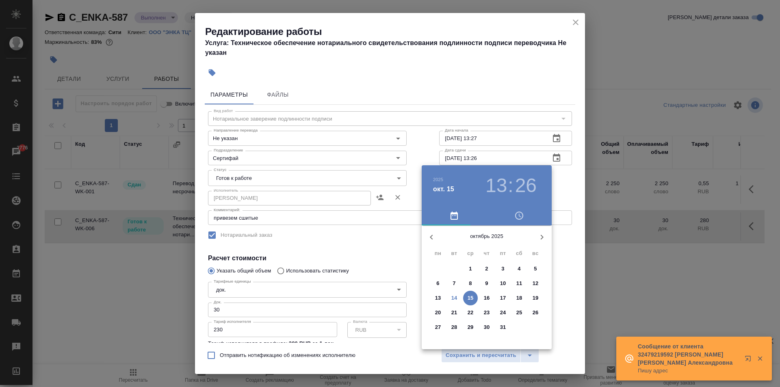
click at [455, 296] on p "14" at bounding box center [455, 298] width 6 height 8
type input "14.10.2025 13:26"
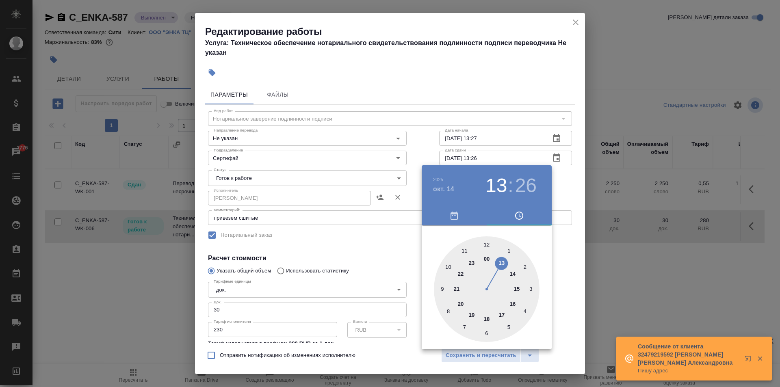
click at [515, 95] on div at bounding box center [390, 193] width 780 height 387
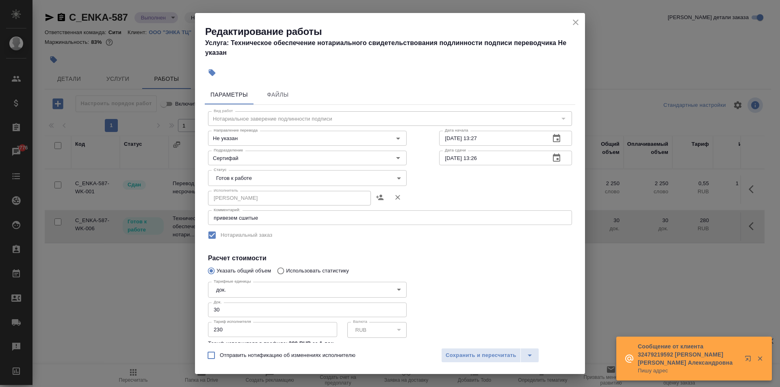
click at [236, 179] on body "🙏 .cls-1 fill:#fff; AWATERA Aivazyan Karina Клиенты Спецификации Заказы 2776 Ча…" at bounding box center [390, 193] width 780 height 387
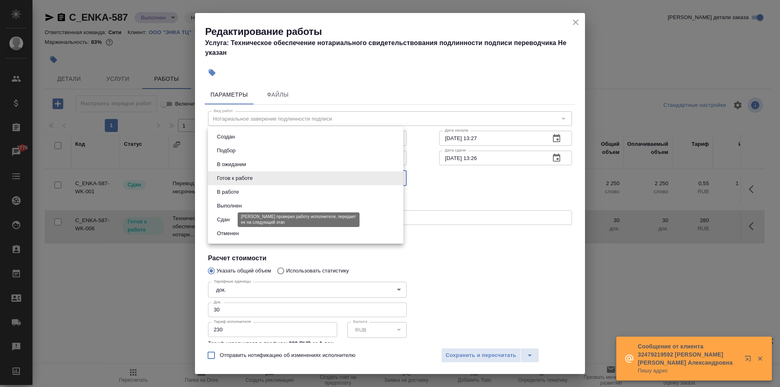
click at [228, 223] on button "Сдан" at bounding box center [223, 219] width 17 height 9
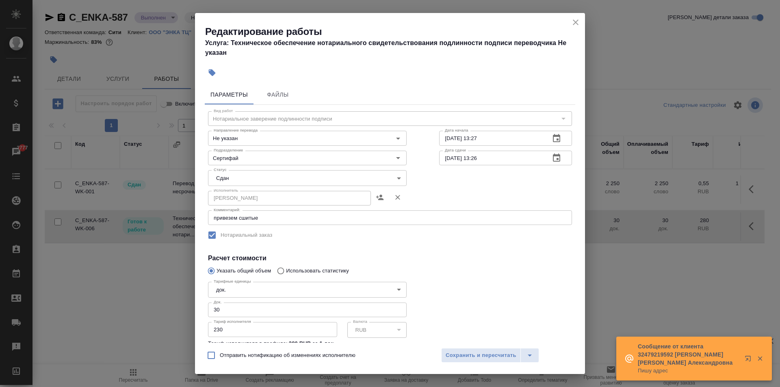
click at [481, 239] on label "Нотариальный заказ" at bounding box center [385, 235] width 363 height 17
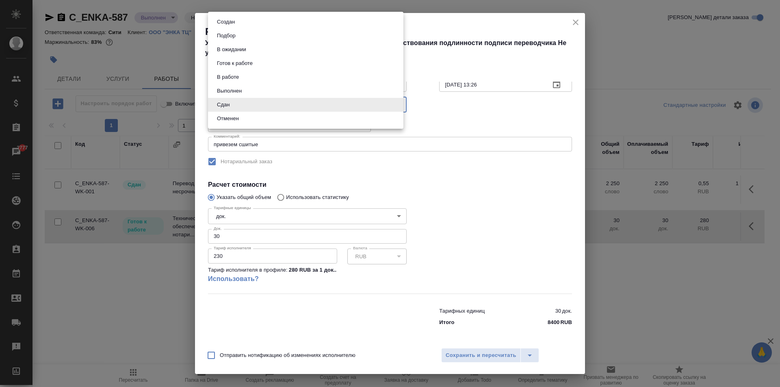
click at [224, 100] on body "🙏 .cls-1 fill:#fff; AWATERA Aivazyan Karina Клиенты Спецификации Заказы 2777 Ча…" at bounding box center [390, 193] width 780 height 387
click at [237, 72] on li "В работе" at bounding box center [305, 77] width 195 height 14
type input "inProgress"
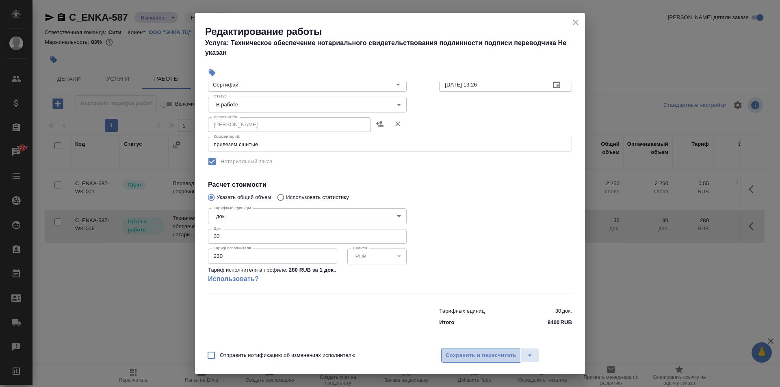
click at [488, 355] on span "Сохранить и пересчитать" at bounding box center [481, 355] width 71 height 9
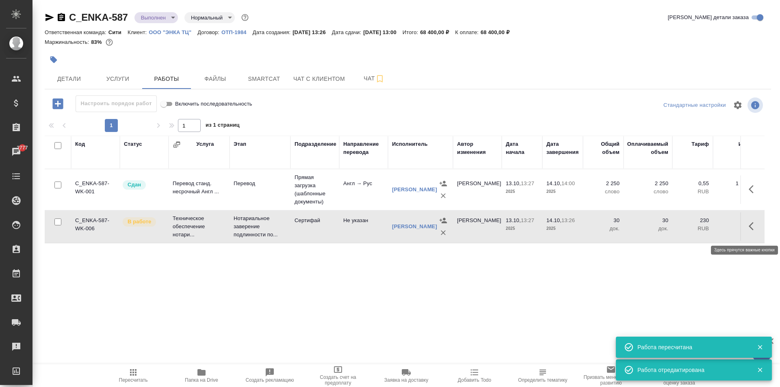
click at [752, 228] on icon "button" at bounding box center [751, 226] width 5 height 8
click at [696, 231] on icon "button" at bounding box center [694, 226] width 10 height 10
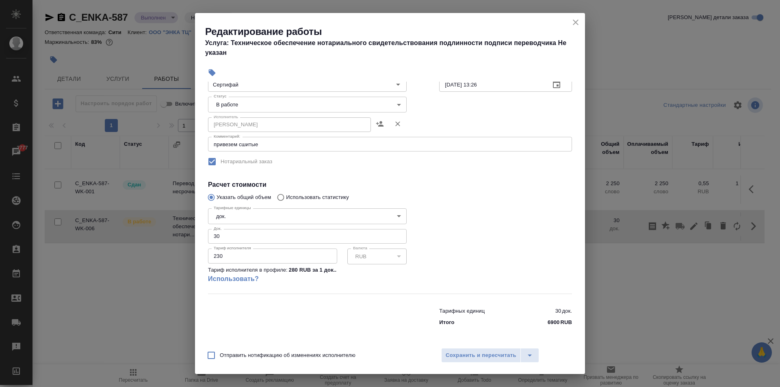
click at [248, 100] on body "🙏 .cls-1 fill:#fff; AWATERA Aivazyan Karina Клиенты Спецификации Заказы 2777 Ча…" at bounding box center [390, 193] width 780 height 387
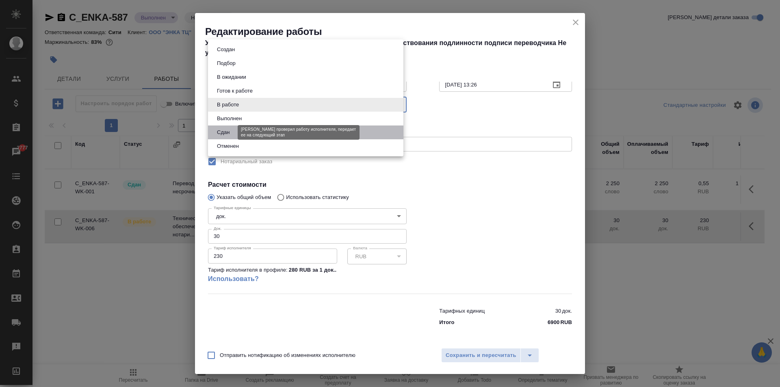
click at [231, 130] on button "Сдан" at bounding box center [223, 132] width 17 height 9
type input "closed"
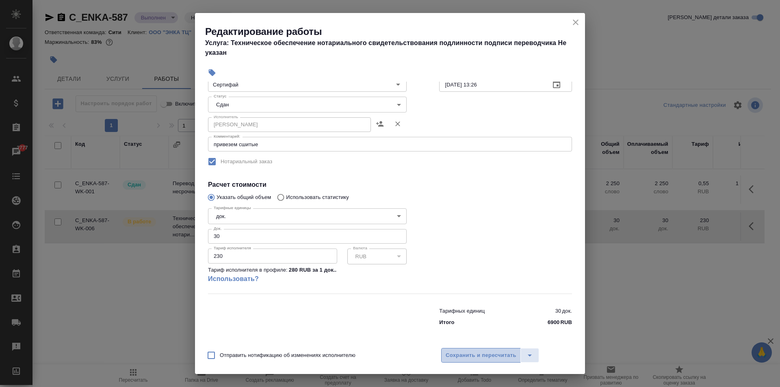
click at [486, 357] on span "Сохранить и пересчитать" at bounding box center [481, 355] width 71 height 9
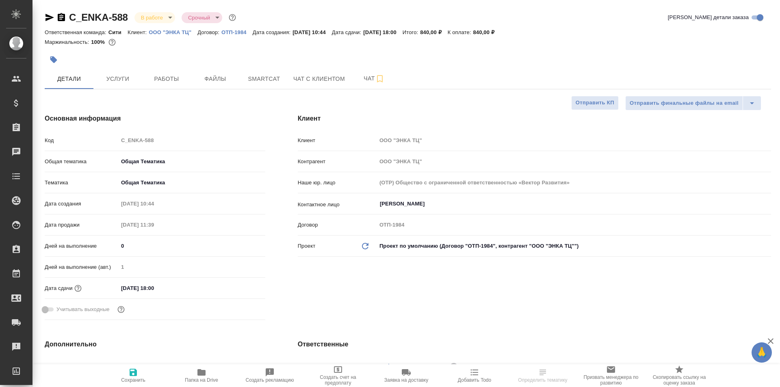
select select "RU"
click at [173, 83] on span "Работы" at bounding box center [166, 79] width 39 height 10
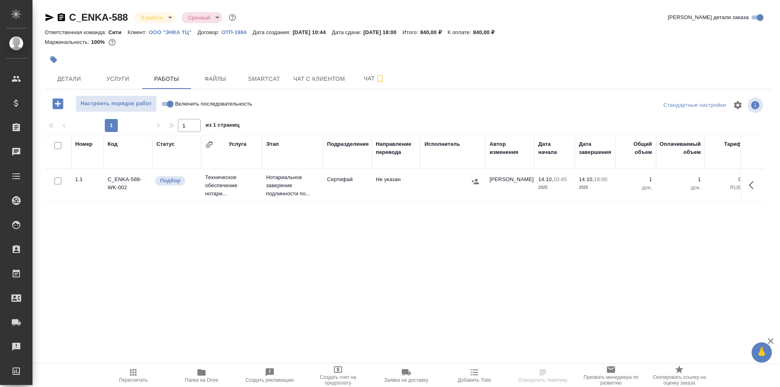
click at [753, 184] on icon "button" at bounding box center [754, 185] width 10 height 10
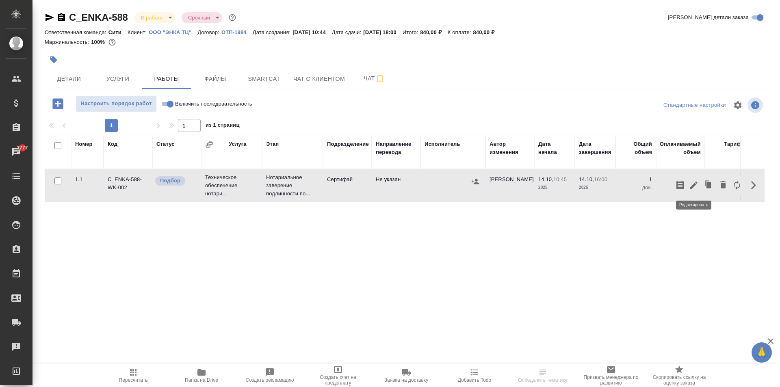
click at [694, 187] on icon "button" at bounding box center [693, 185] width 7 height 7
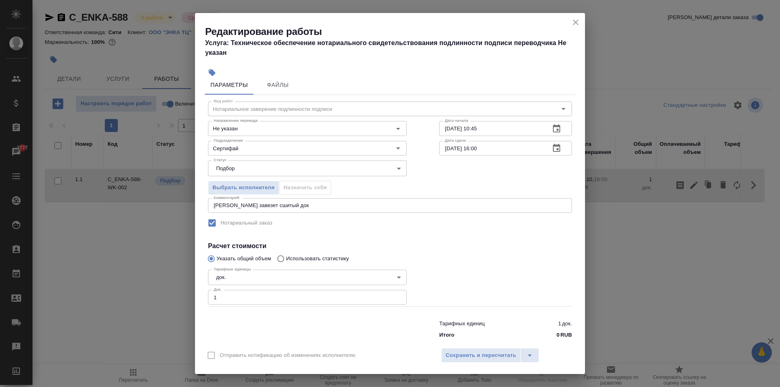
scroll to position [22, 0]
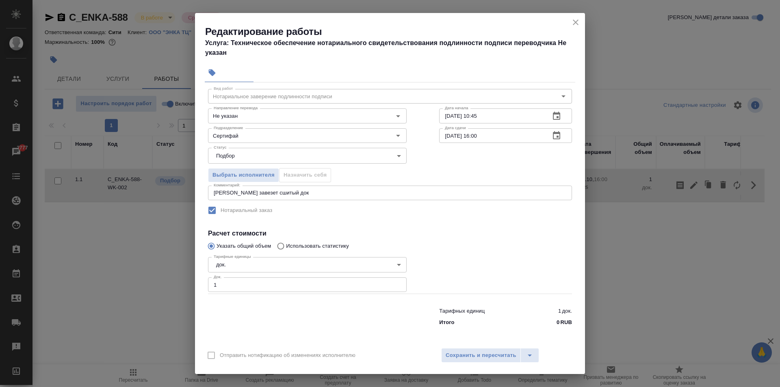
click at [577, 22] on icon "close" at bounding box center [576, 23] width 6 height 6
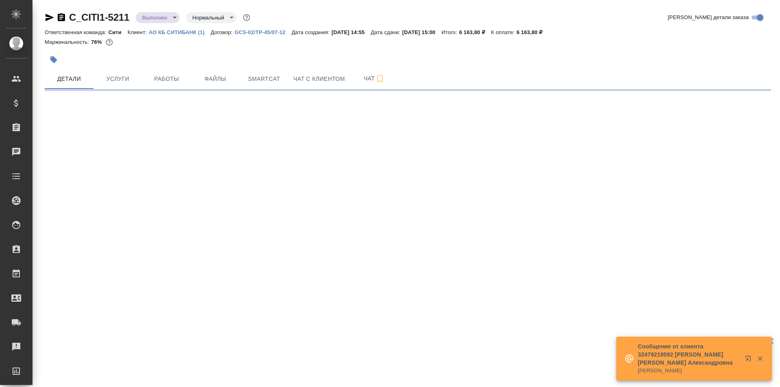
select select "RU"
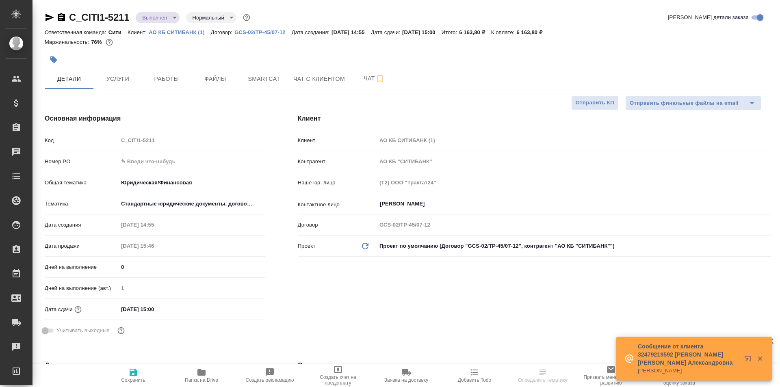
type textarea "x"
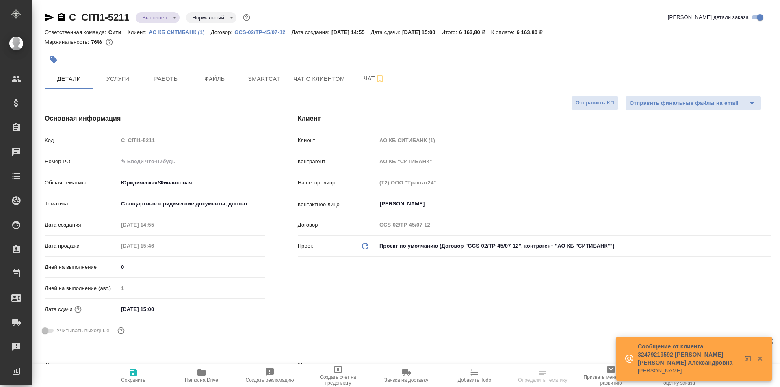
type textarea "x"
click at [169, 83] on span "Работы" at bounding box center [166, 79] width 39 height 10
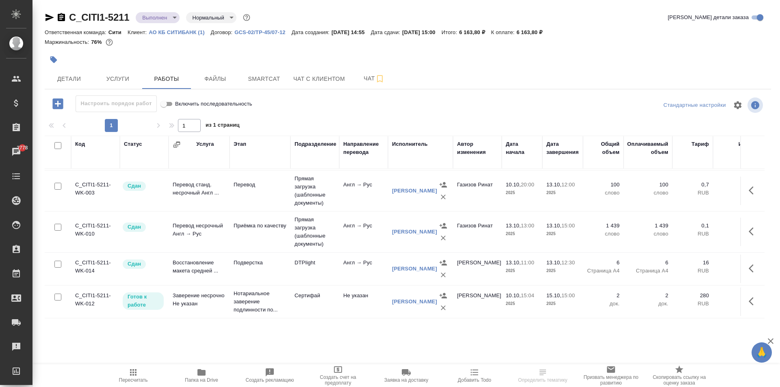
scroll to position [169, 0]
click at [252, 293] on p "Нотариальное заверение подлинности по..." at bounding box center [260, 302] width 53 height 24
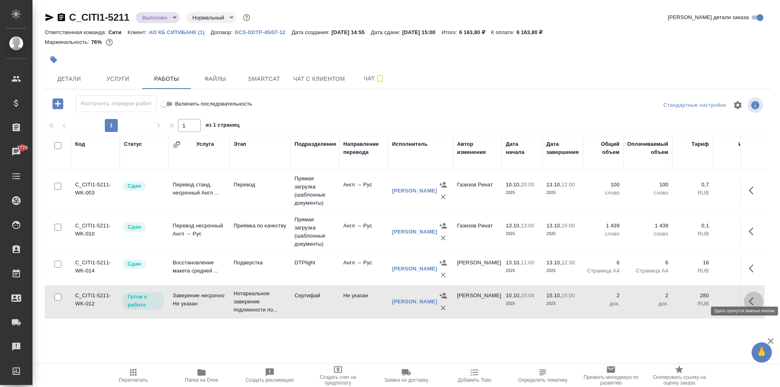
click at [749, 297] on icon "button" at bounding box center [754, 302] width 10 height 10
click at [690, 298] on icon "button" at bounding box center [693, 301] width 7 height 7
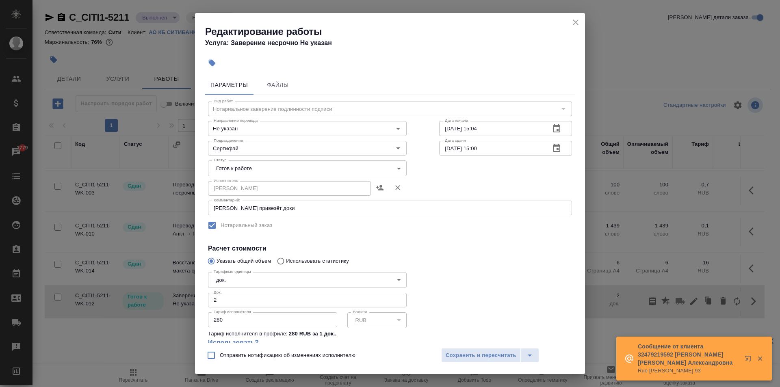
click at [484, 148] on input "15.10.2025 15:00" at bounding box center [491, 148] width 104 height 15
click at [457, 151] on input "15.10.2025 15:00" at bounding box center [491, 148] width 104 height 15
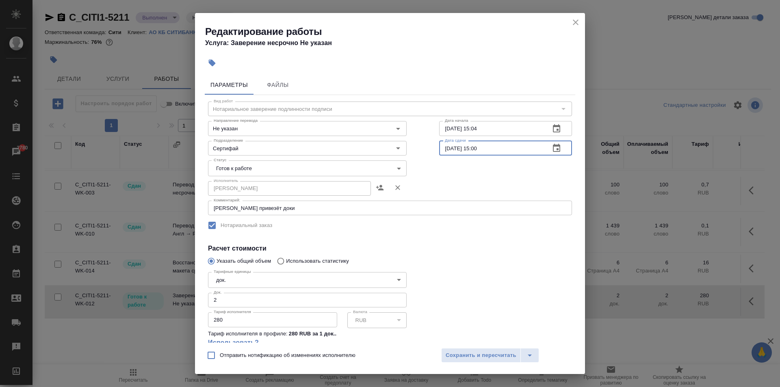
click at [552, 148] on icon "button" at bounding box center [557, 148] width 10 height 10
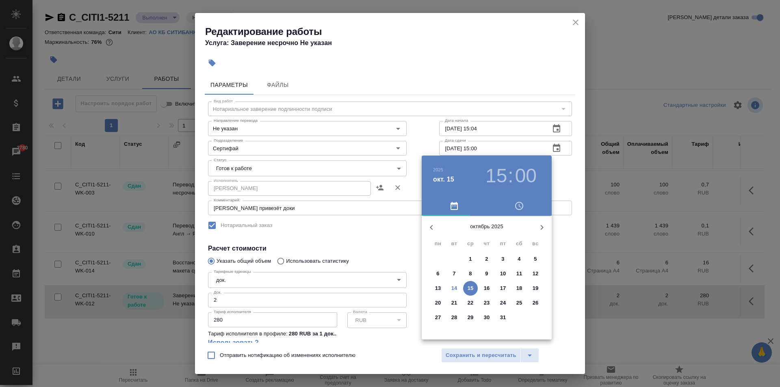
click at [454, 289] on p "14" at bounding box center [455, 288] width 6 height 8
type input "14.10.2025 15:00"
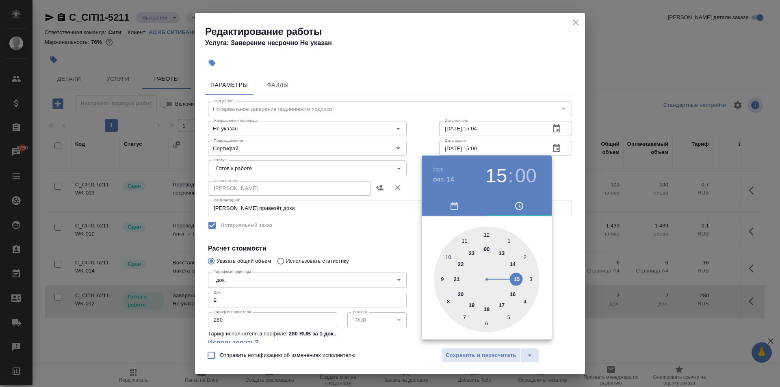
click at [474, 80] on div at bounding box center [390, 193] width 780 height 387
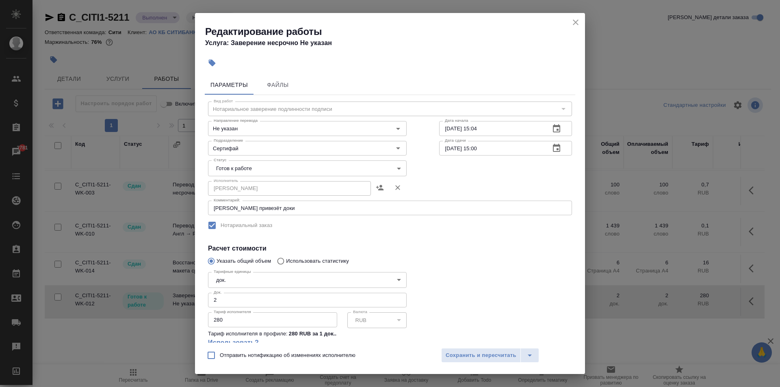
click at [237, 323] on input "280" at bounding box center [272, 320] width 129 height 15
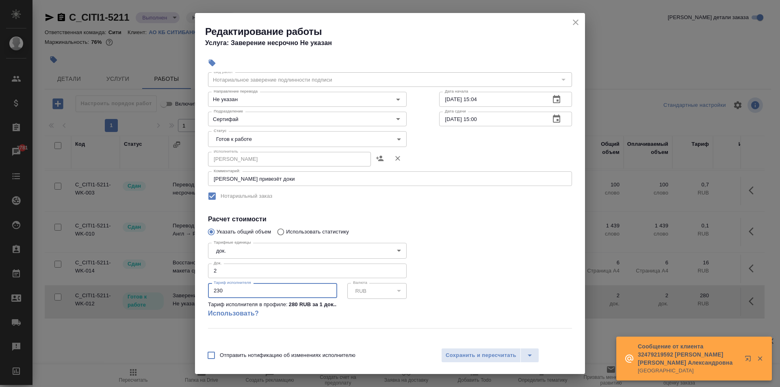
scroll to position [64, 0]
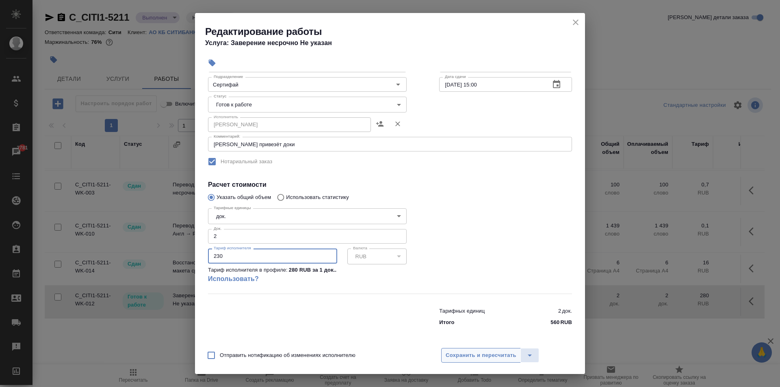
type input "230"
click at [484, 355] on span "Сохранить и пересчитать" at bounding box center [481, 355] width 71 height 9
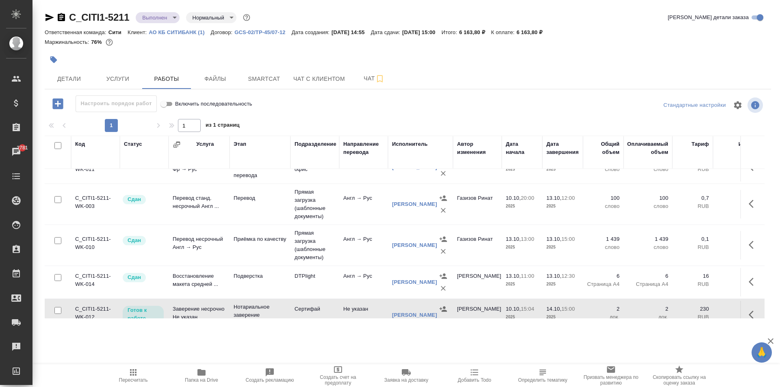
scroll to position [169, 0]
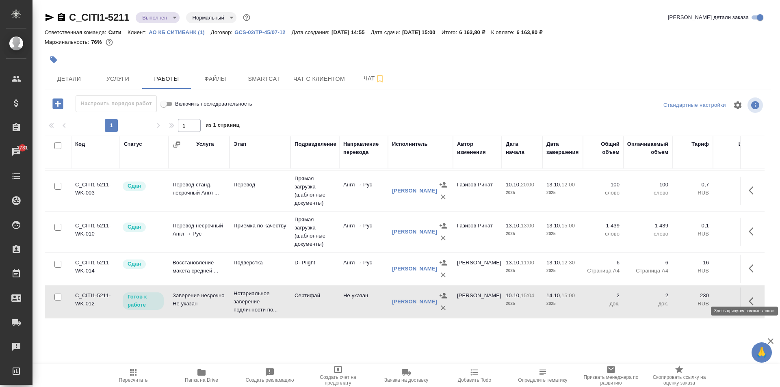
click at [749, 297] on icon "button" at bounding box center [751, 301] width 5 height 8
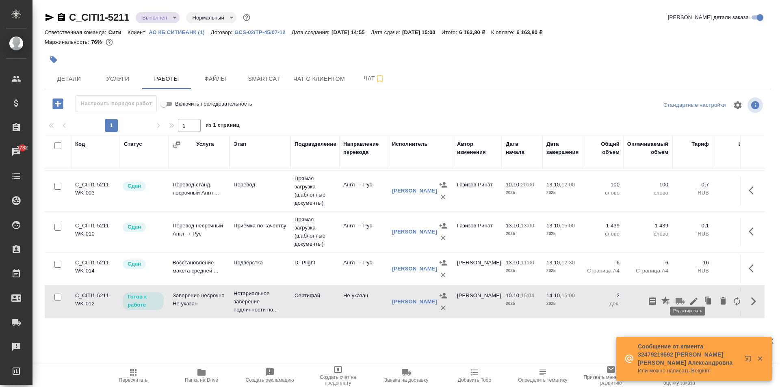
click at [690, 298] on icon "button" at bounding box center [693, 301] width 7 height 7
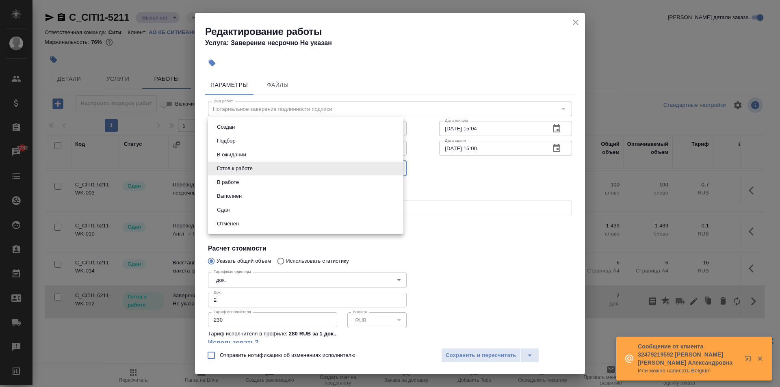
click at [258, 170] on body "🙏 .cls-1 fill:#fff; AWATERA Aivazyan Karina Клиенты Спецификации Заказы 2782 Ча…" at bounding box center [390, 193] width 780 height 387
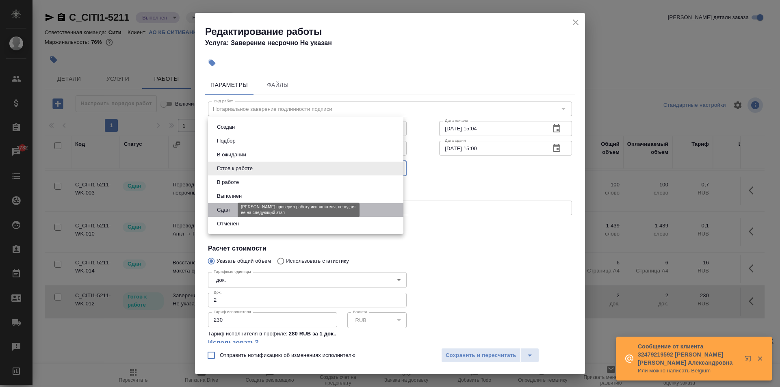
click at [229, 209] on button "Сдан" at bounding box center [223, 210] width 17 height 9
type input "closed"
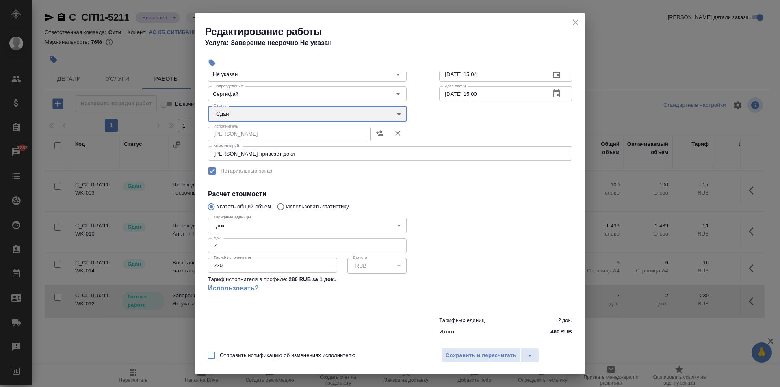
scroll to position [64, 0]
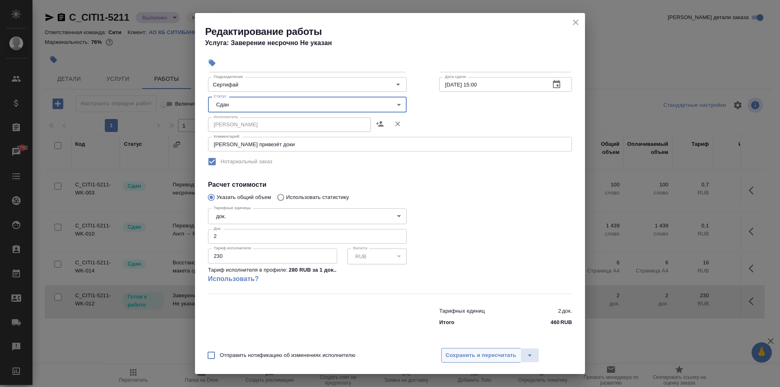
click at [481, 358] on span "Сохранить и пересчитать" at bounding box center [481, 355] width 71 height 9
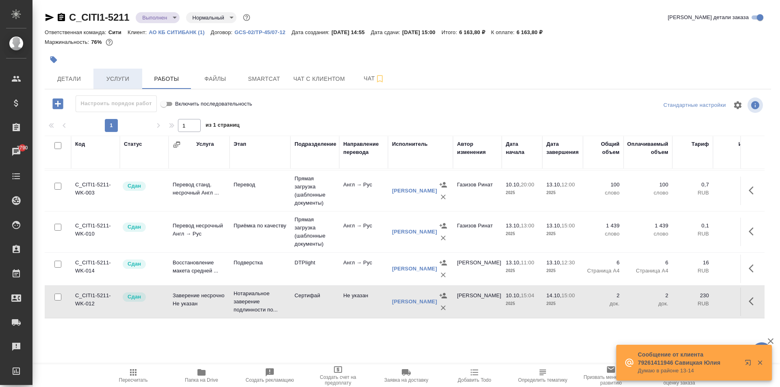
click at [115, 77] on span "Услуги" at bounding box center [117, 79] width 39 height 10
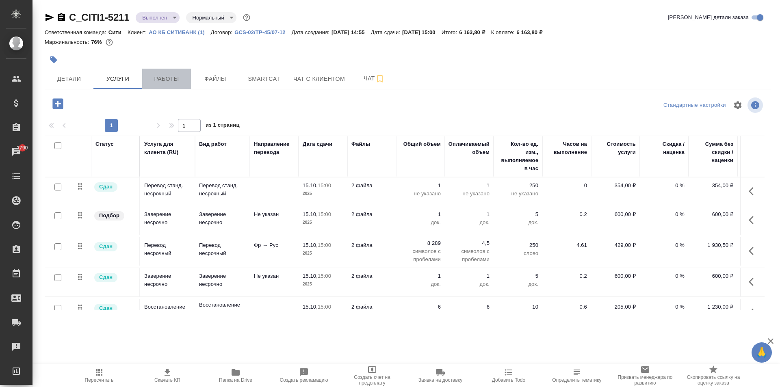
click at [166, 82] on span "Работы" at bounding box center [166, 79] width 39 height 10
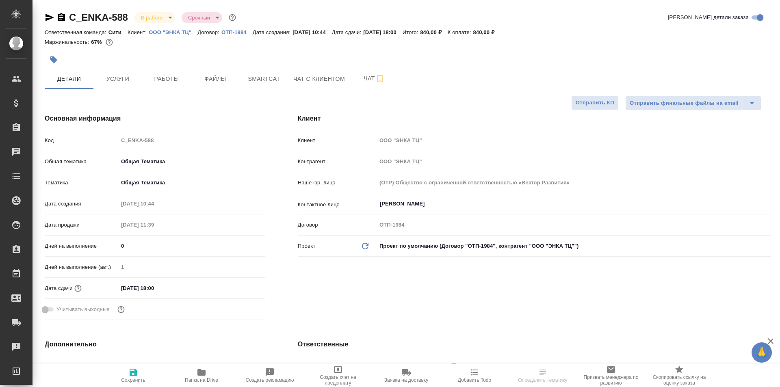
select select "RU"
click at [163, 81] on span "Работы" at bounding box center [166, 79] width 39 height 10
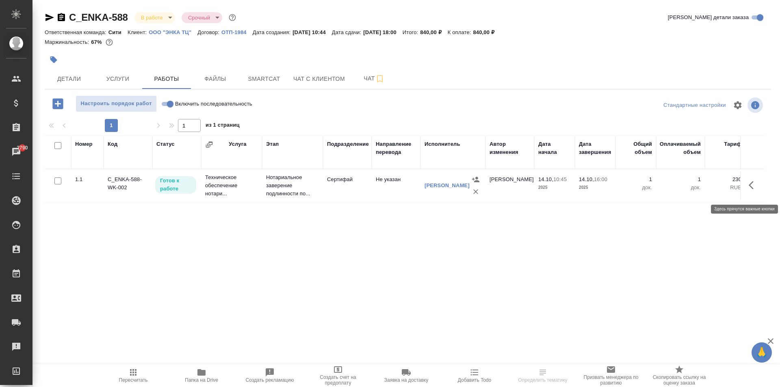
click at [753, 190] on icon "button" at bounding box center [754, 185] width 10 height 10
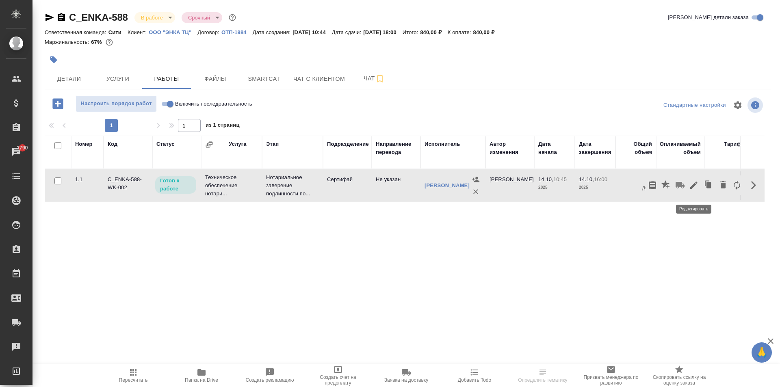
click at [695, 190] on icon "button" at bounding box center [694, 185] width 10 height 10
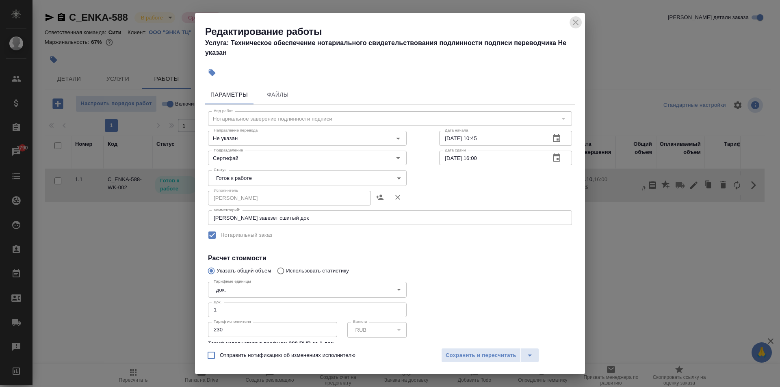
click at [575, 22] on icon "close" at bounding box center [576, 23] width 6 height 6
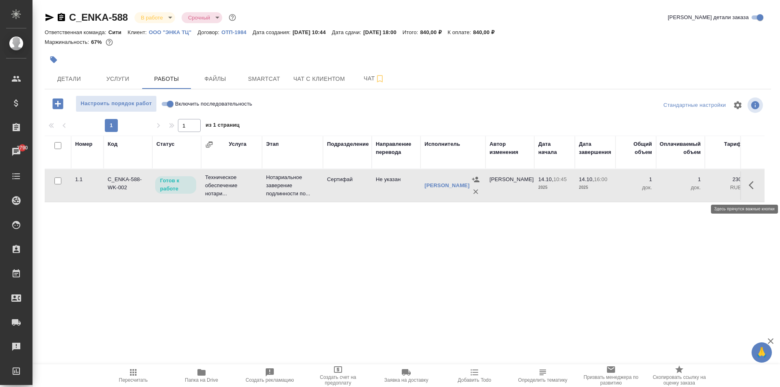
click at [751, 189] on icon "button" at bounding box center [751, 185] width 5 height 8
click at [693, 189] on icon "button" at bounding box center [693, 185] width 7 height 7
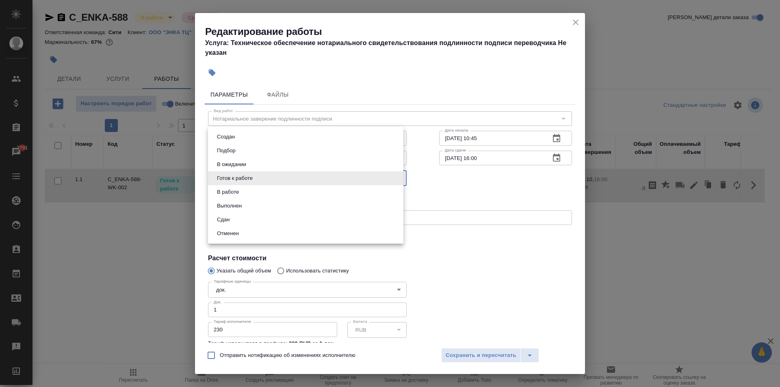
click at [272, 178] on body "🙏 .cls-1 fill:#fff; AWATERA [PERSON_NAME] Спецификации Заказы 2791 Чаты Todo Пр…" at bounding box center [390, 193] width 780 height 387
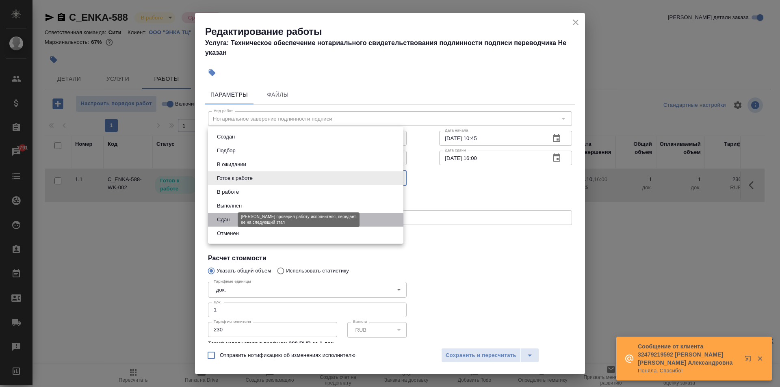
click at [229, 222] on button "Сдан" at bounding box center [223, 219] width 17 height 9
type input "closed"
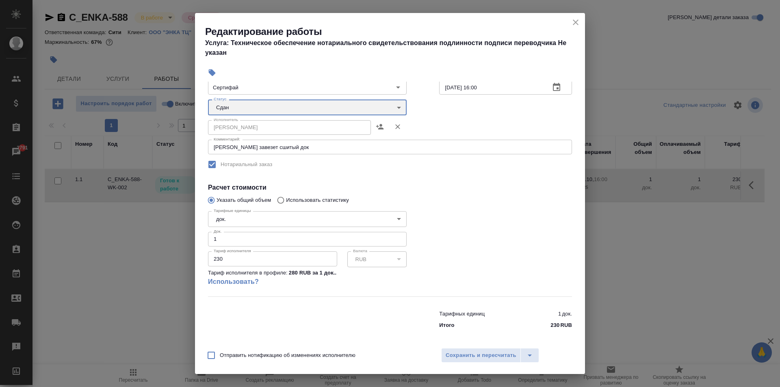
scroll to position [74, 0]
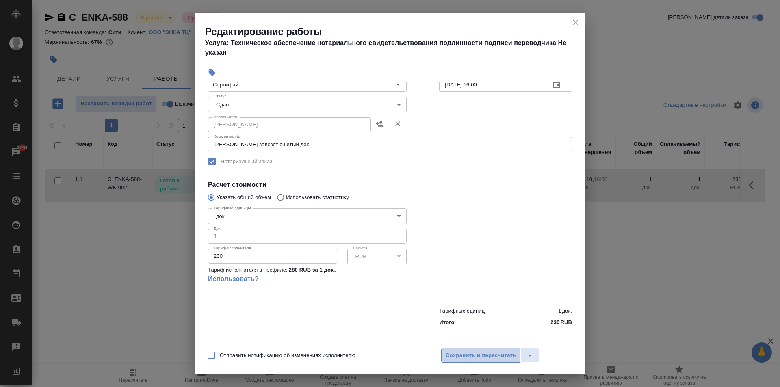
click at [487, 354] on span "Сохранить и пересчитать" at bounding box center [481, 355] width 71 height 9
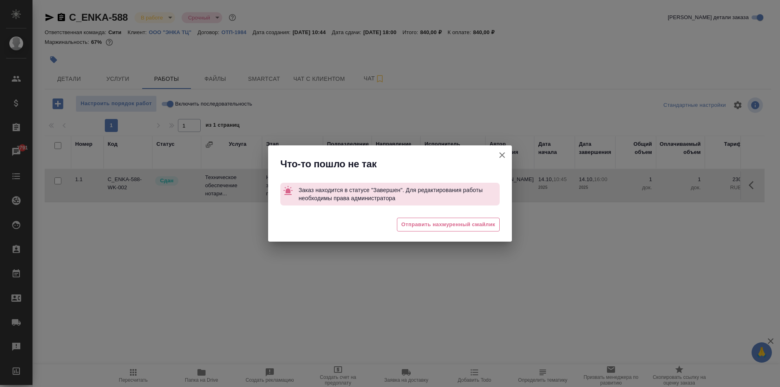
click at [503, 155] on icon "button" at bounding box center [502, 155] width 6 height 6
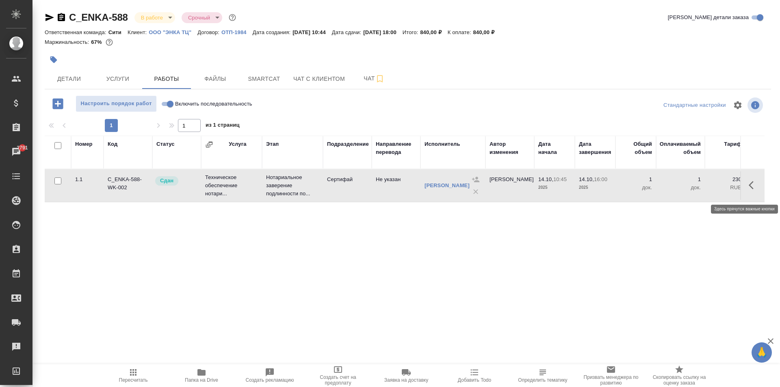
click at [748, 189] on button "button" at bounding box center [754, 186] width 20 height 20
click at [695, 188] on icon "button" at bounding box center [693, 185] width 7 height 7
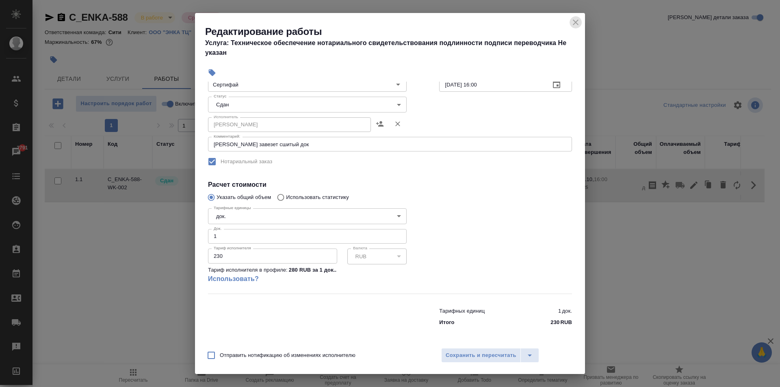
click at [576, 22] on icon "close" at bounding box center [576, 23] width 6 height 6
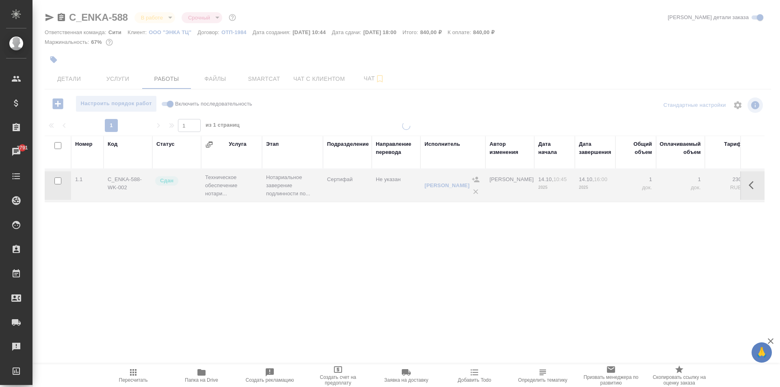
type input "closed"
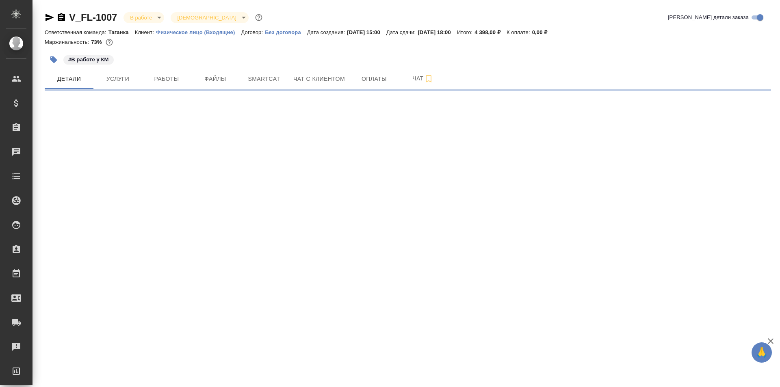
select select "RU"
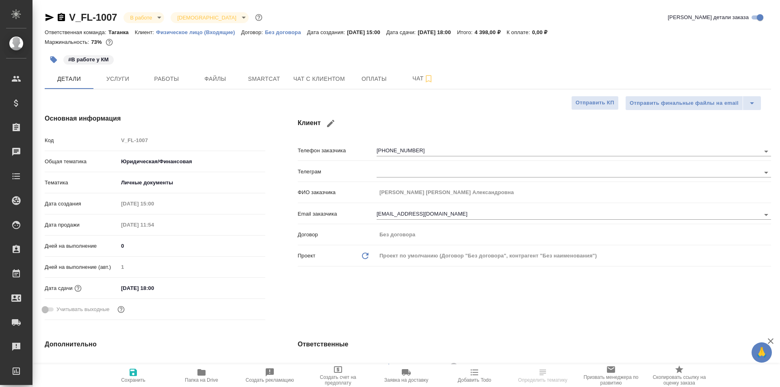
type textarea "x"
click at [171, 80] on span "Работы" at bounding box center [166, 79] width 39 height 10
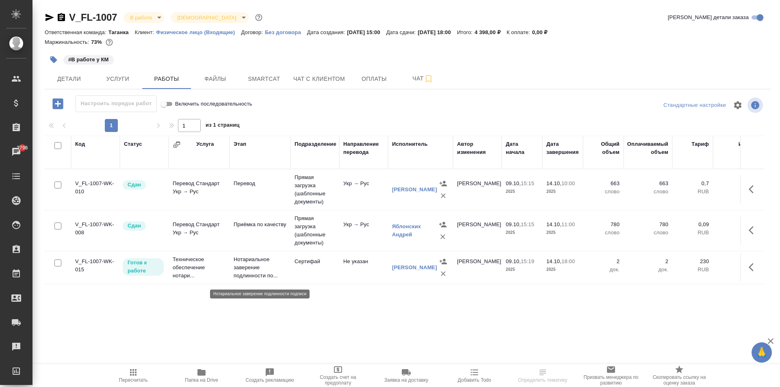
click at [241, 271] on p "Нотариальное заверение подлинности по..." at bounding box center [260, 268] width 53 height 24
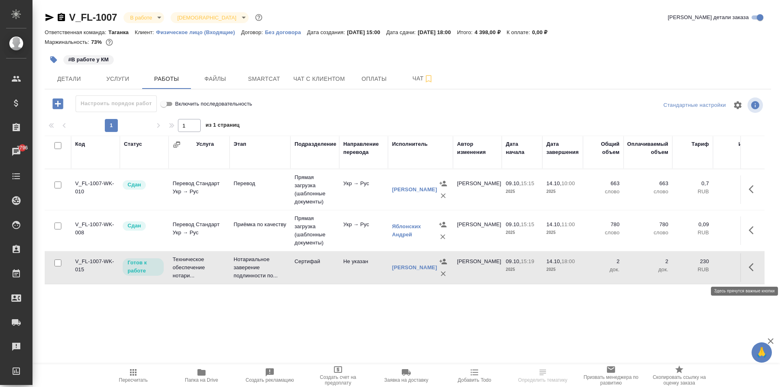
click at [748, 269] on button "button" at bounding box center [754, 268] width 20 height 20
click at [695, 272] on icon "button" at bounding box center [694, 268] width 10 height 10
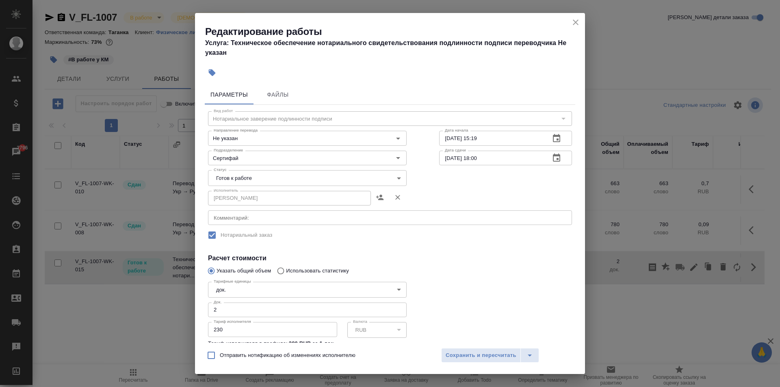
click at [257, 176] on body "🙏 .cls-1 fill:#fff; AWATERA Aivazyan Karina Клиенты Спецификации Заказы 2796 Ча…" at bounding box center [390, 193] width 780 height 387
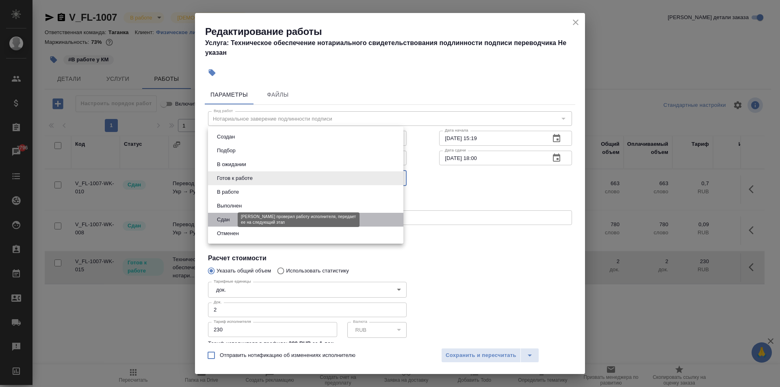
click at [228, 219] on button "Сдан" at bounding box center [223, 219] width 17 height 9
type input "closed"
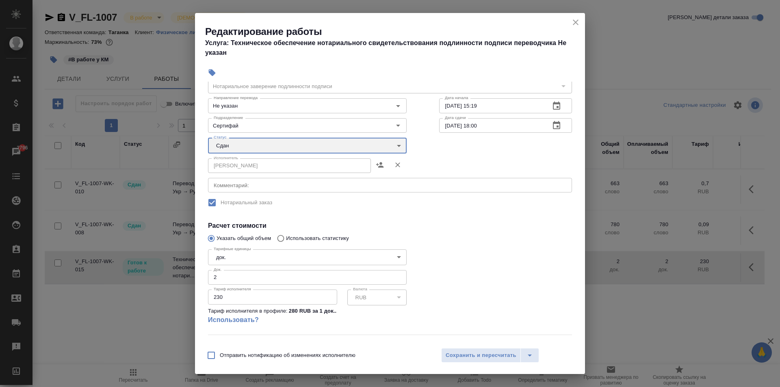
scroll to position [74, 0]
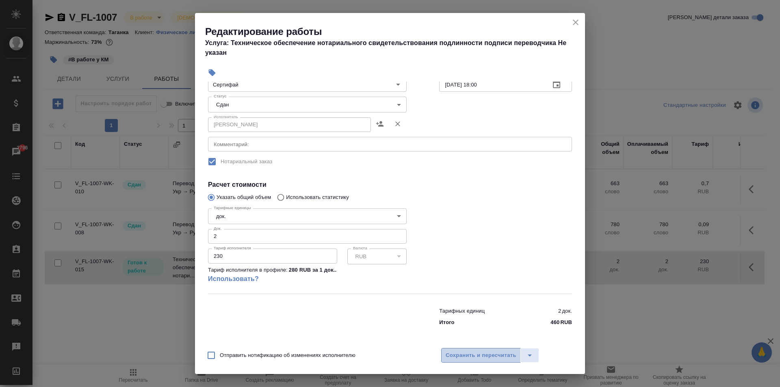
click at [486, 356] on span "Сохранить и пересчитать" at bounding box center [481, 355] width 71 height 9
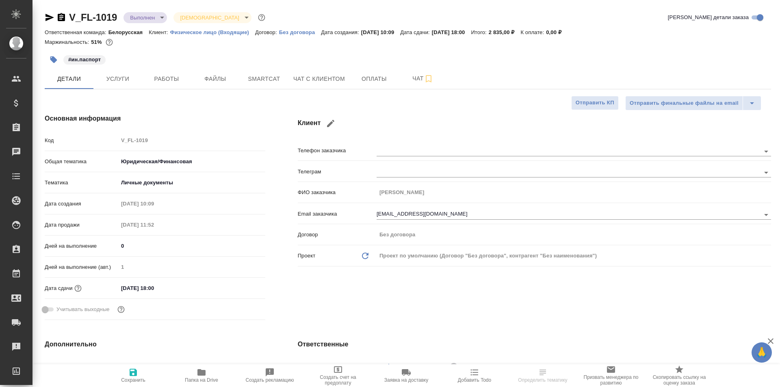
select select "RU"
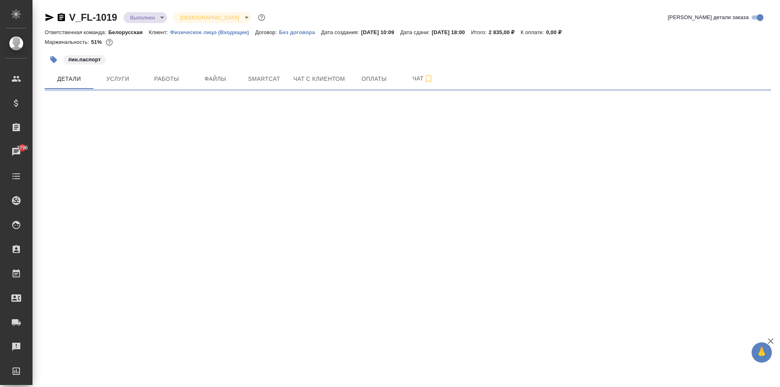
select select "RU"
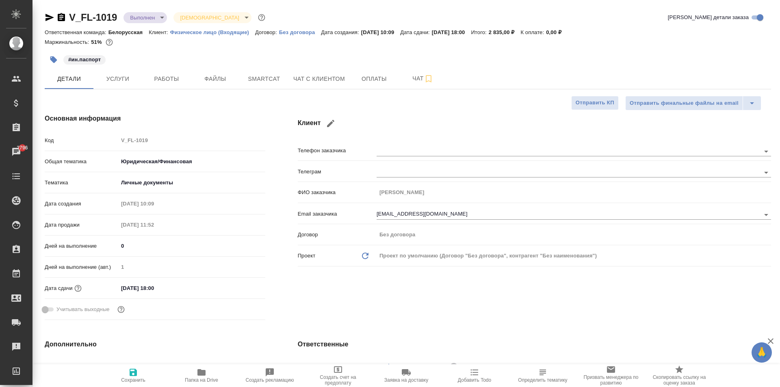
type textarea "x"
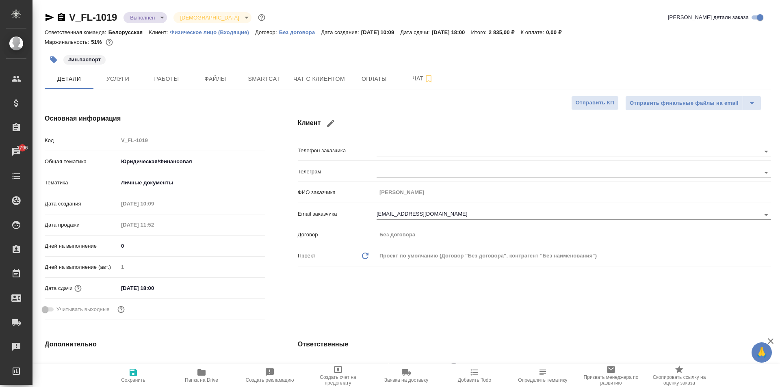
type textarea "x"
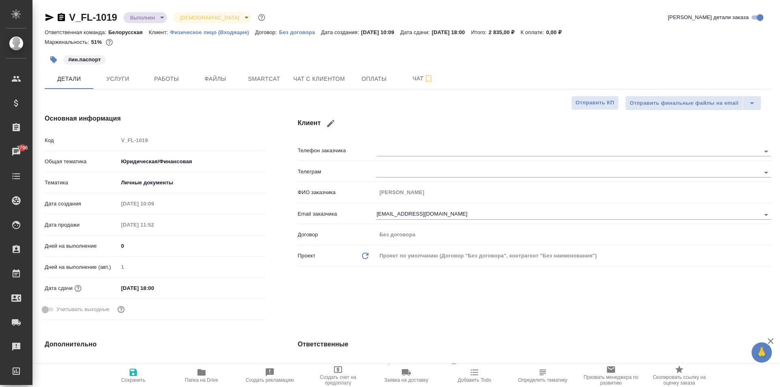
type textarea "x"
click at [167, 77] on span "Работы" at bounding box center [166, 79] width 39 height 10
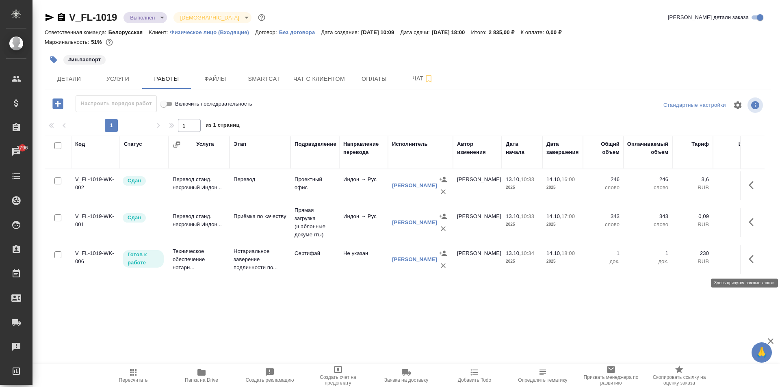
click at [753, 264] on icon "button" at bounding box center [754, 259] width 10 height 10
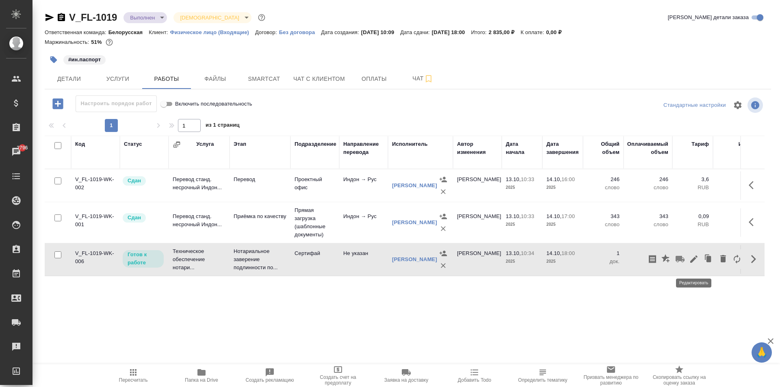
click at [695, 263] on icon "button" at bounding box center [693, 259] width 7 height 7
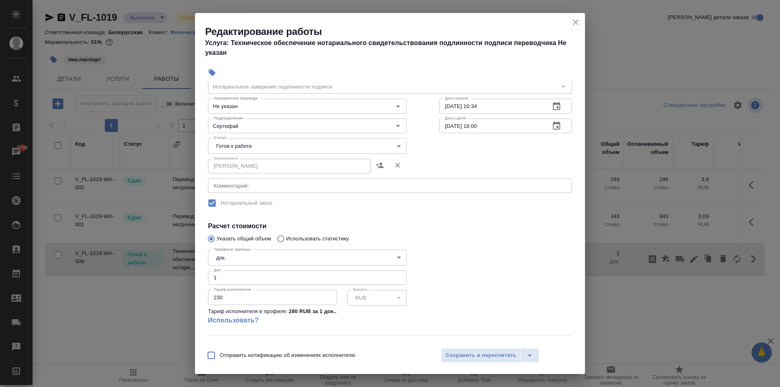
scroll to position [74, 0]
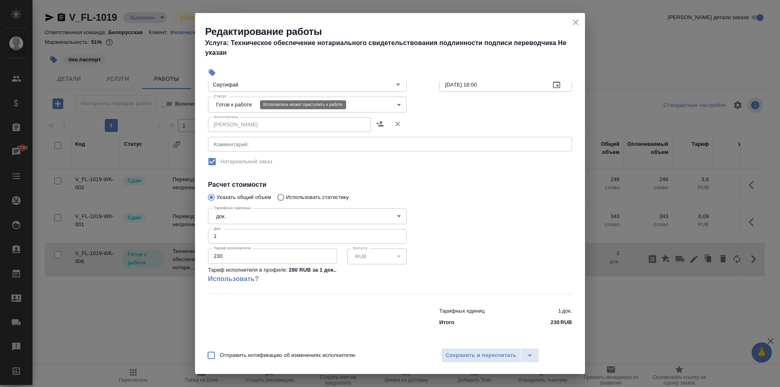
click at [239, 106] on body "🙏 .cls-1 fill:#fff; AWATERA [PERSON_NAME] Спецификации Заказы 2796 Чаты Todo Пр…" at bounding box center [390, 193] width 780 height 387
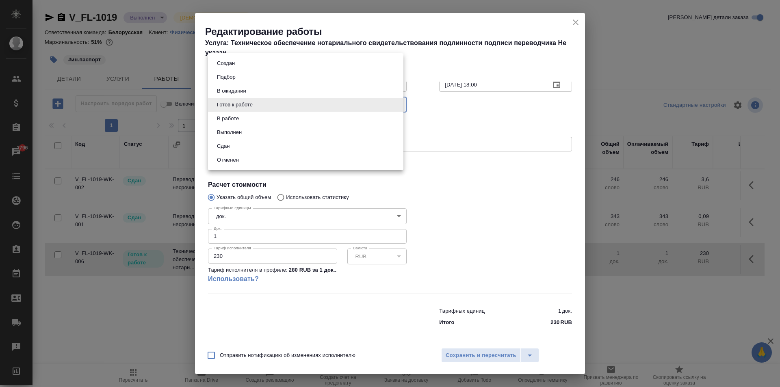
click at [238, 148] on li "Сдан" at bounding box center [305, 146] width 195 height 14
type input "closed"
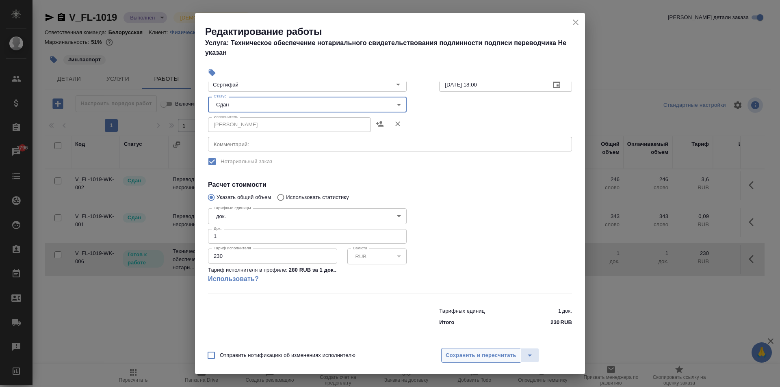
click at [473, 353] on span "Сохранить и пересчитать" at bounding box center [481, 355] width 71 height 9
